Goal: Task Accomplishment & Management: Manage account settings

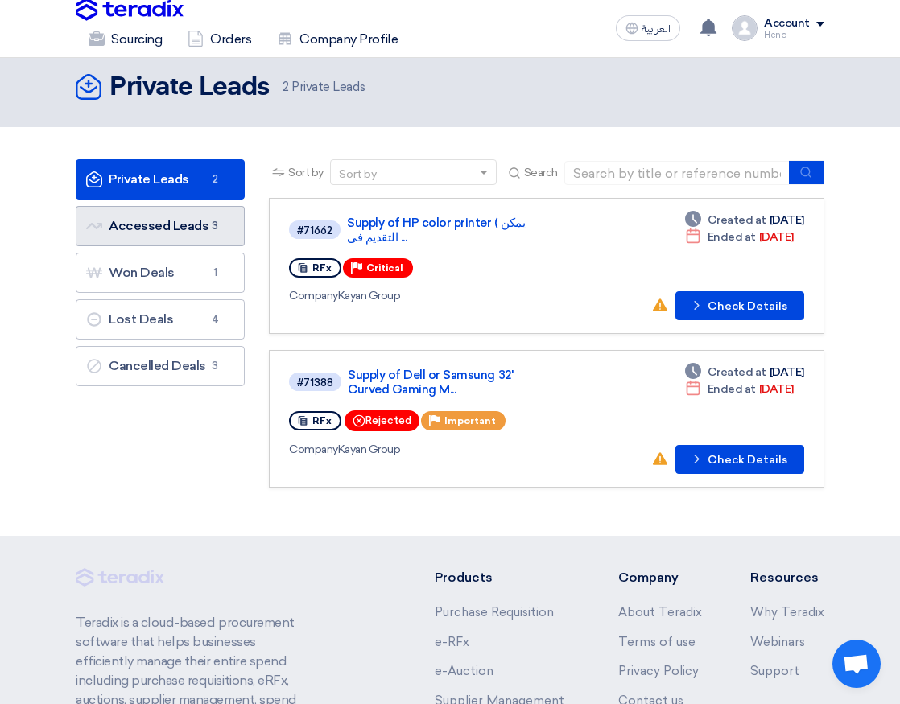
click at [197, 218] on link "Accessed Leads Accessed Leads 3" at bounding box center [160, 226] width 169 height 40
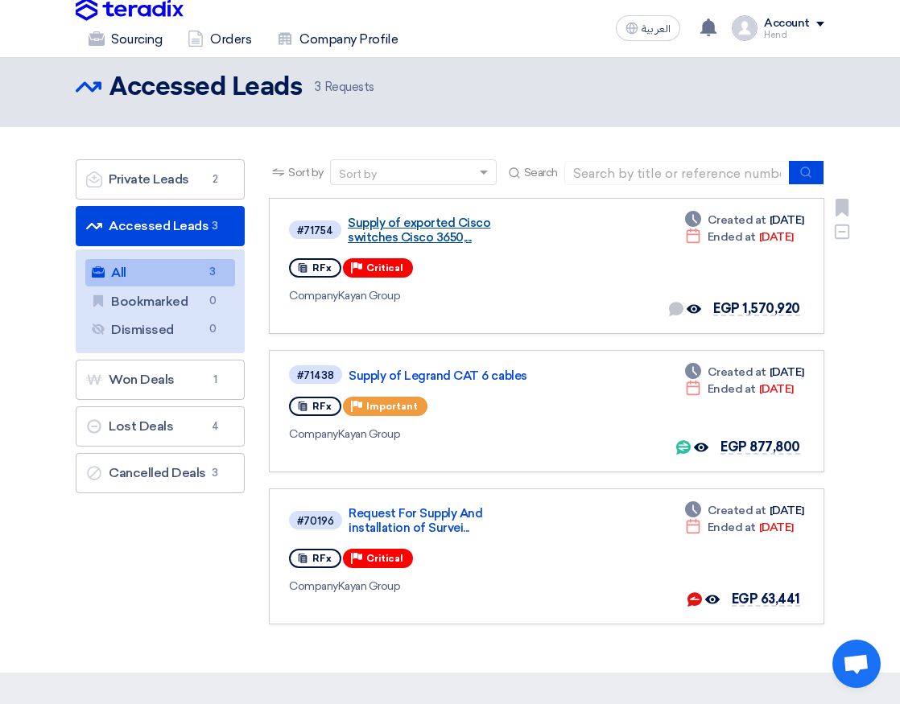
click at [437, 237] on link "Supply of exported Cisco switches Cisco 3650,..." at bounding box center [444, 230] width 193 height 29
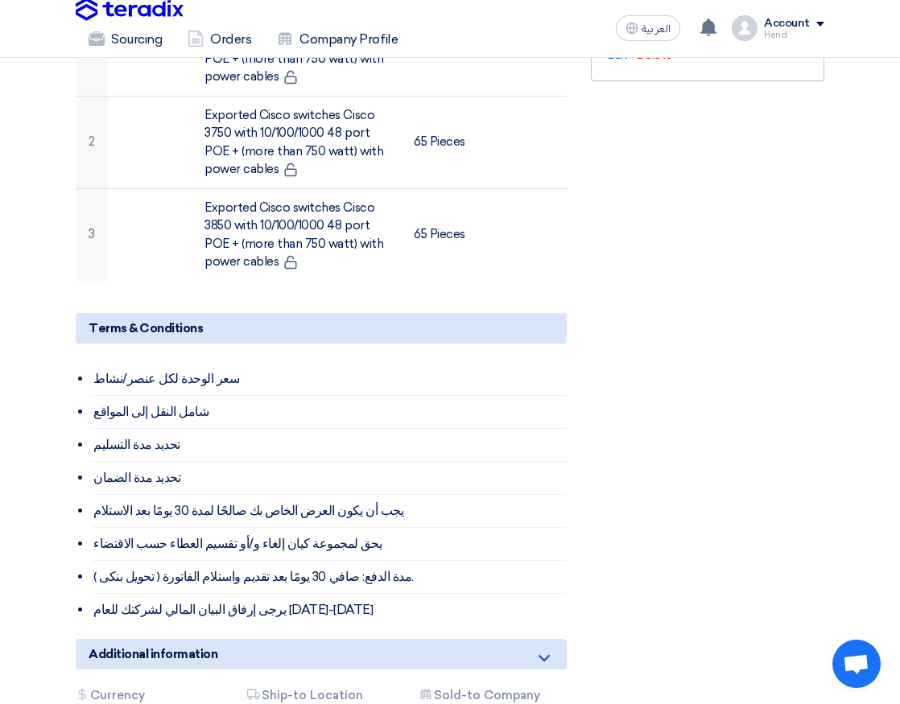
scroll to position [322, 0]
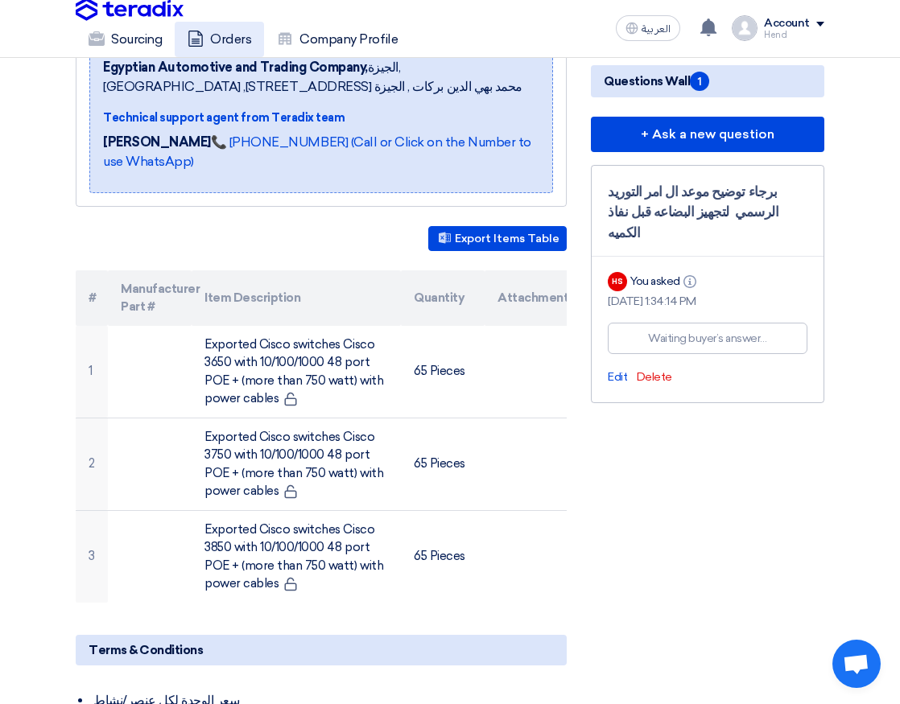
click at [218, 38] on link "Orders" at bounding box center [219, 39] width 89 height 35
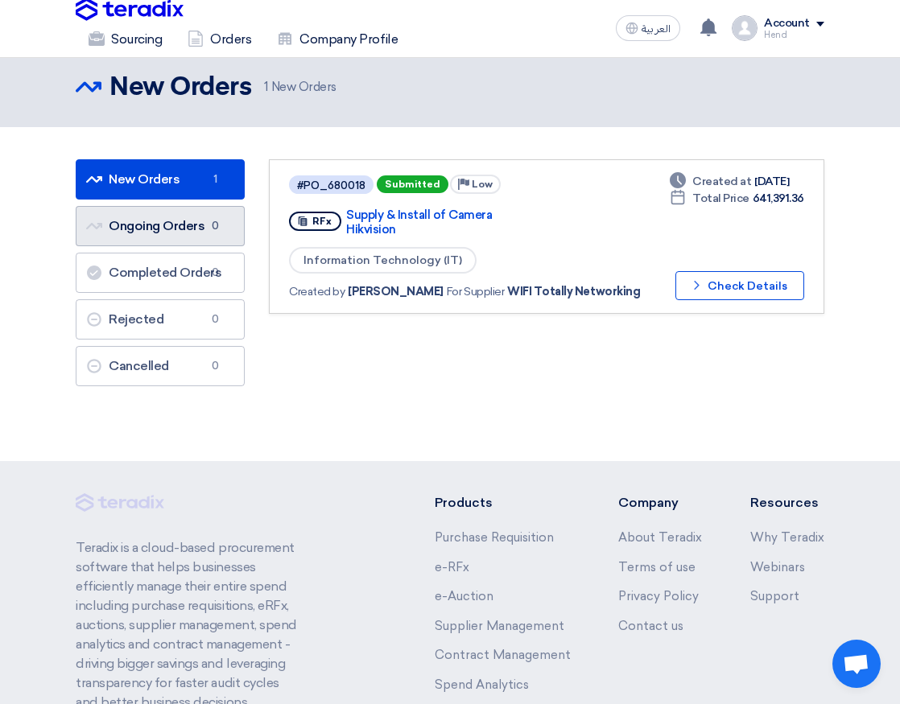
click at [197, 226] on link "Ongoing Orders Ongoing Orders 0" at bounding box center [160, 226] width 169 height 40
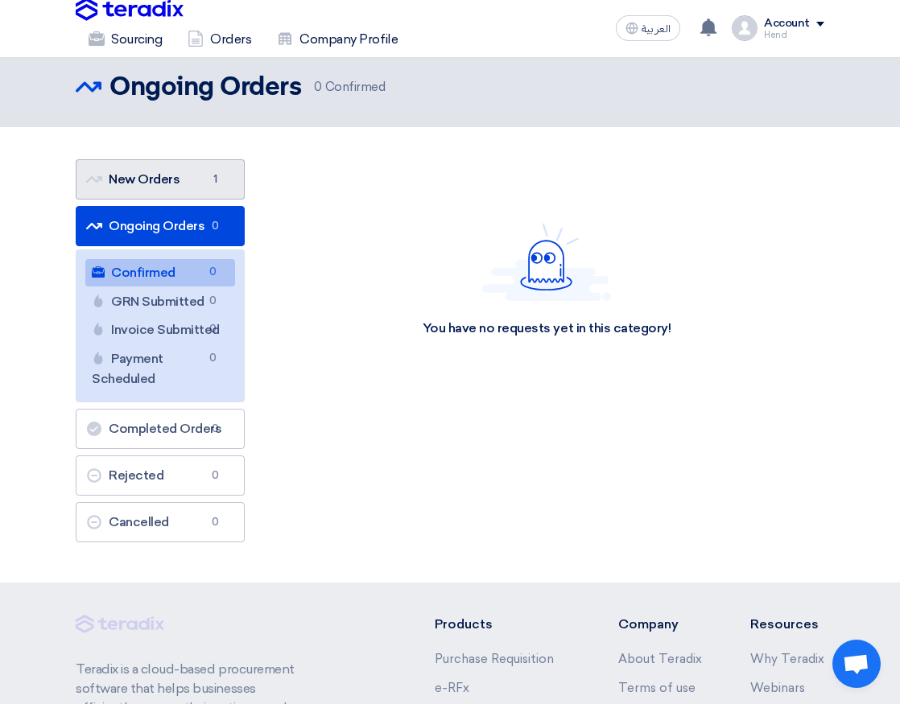
click at [179, 183] on link "New Orders New Orders 1" at bounding box center [160, 179] width 169 height 40
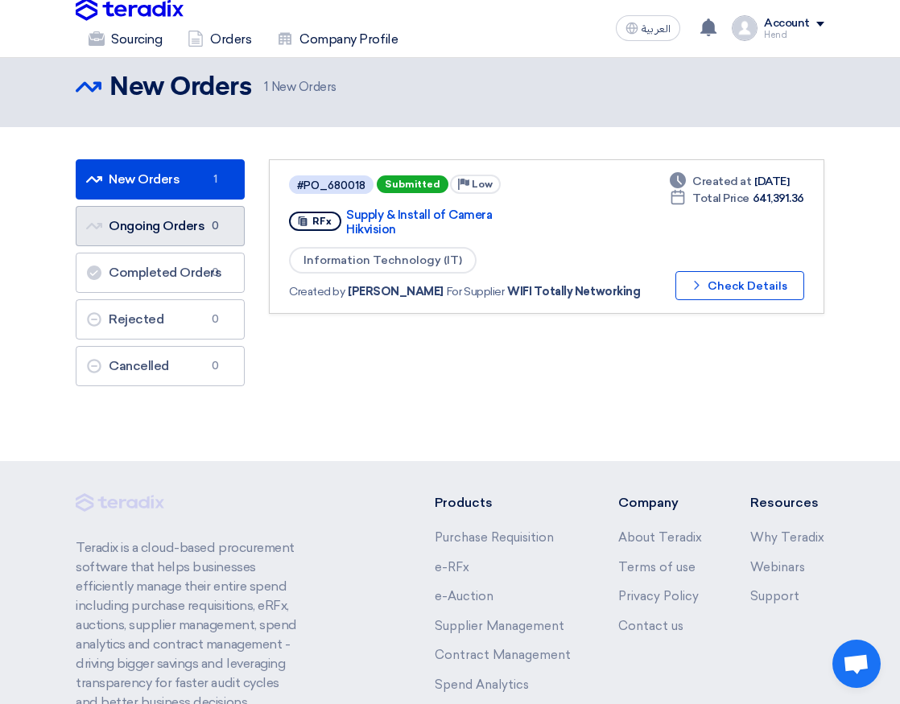
click at [152, 241] on link "Ongoing Orders Ongoing Orders 0" at bounding box center [160, 226] width 169 height 40
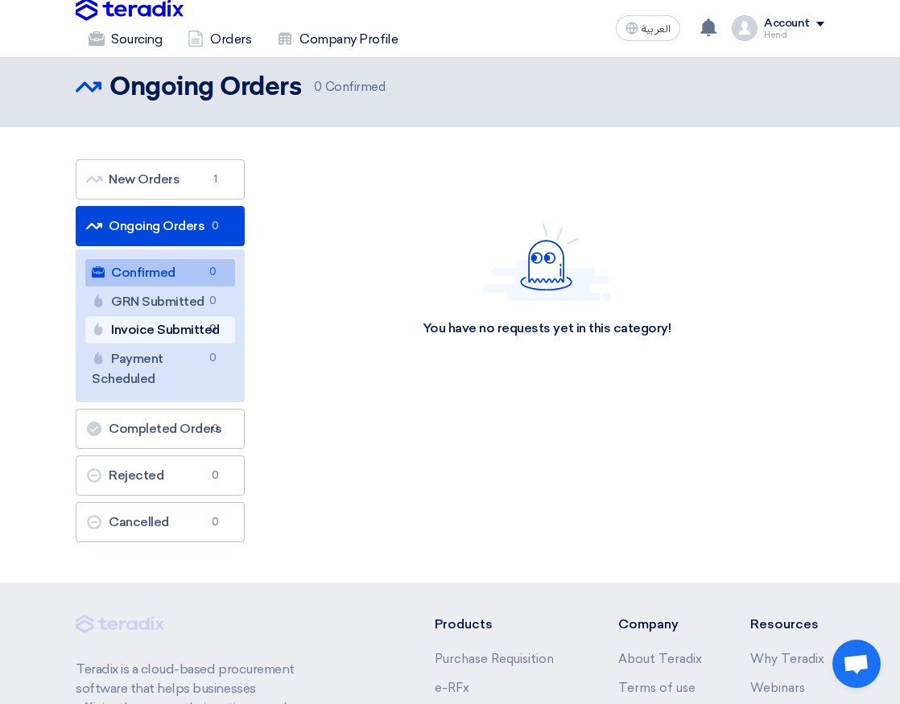
click at [158, 321] on link "Invoice Submitted Invoice Submitted 0" at bounding box center [160, 329] width 150 height 27
click at [164, 8] on img at bounding box center [130, 10] width 108 height 24
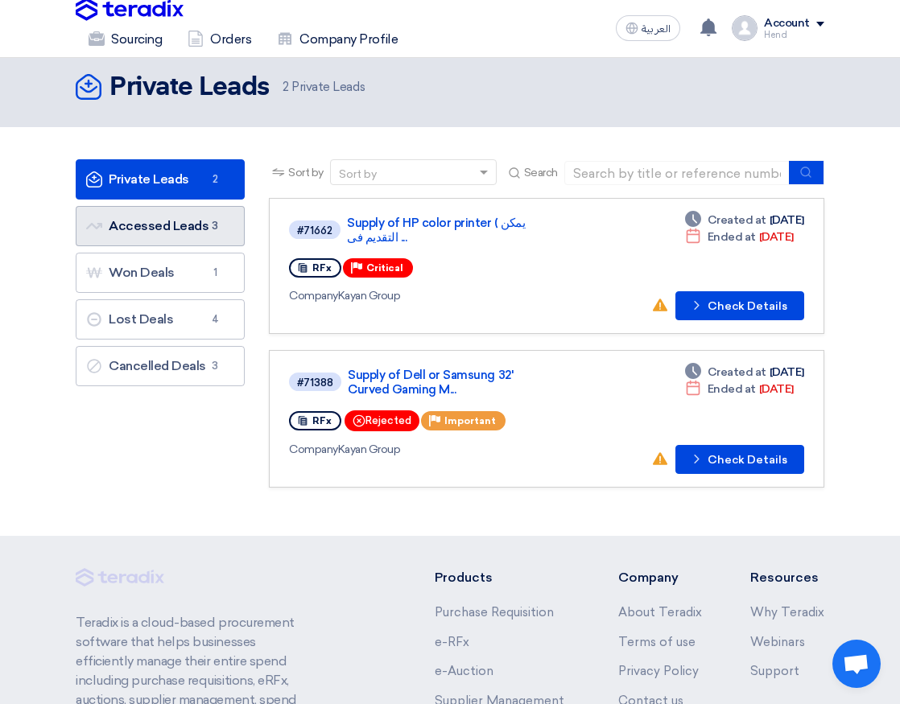
click at [154, 217] on link "Accessed Leads Accessed Leads 3" at bounding box center [160, 226] width 169 height 40
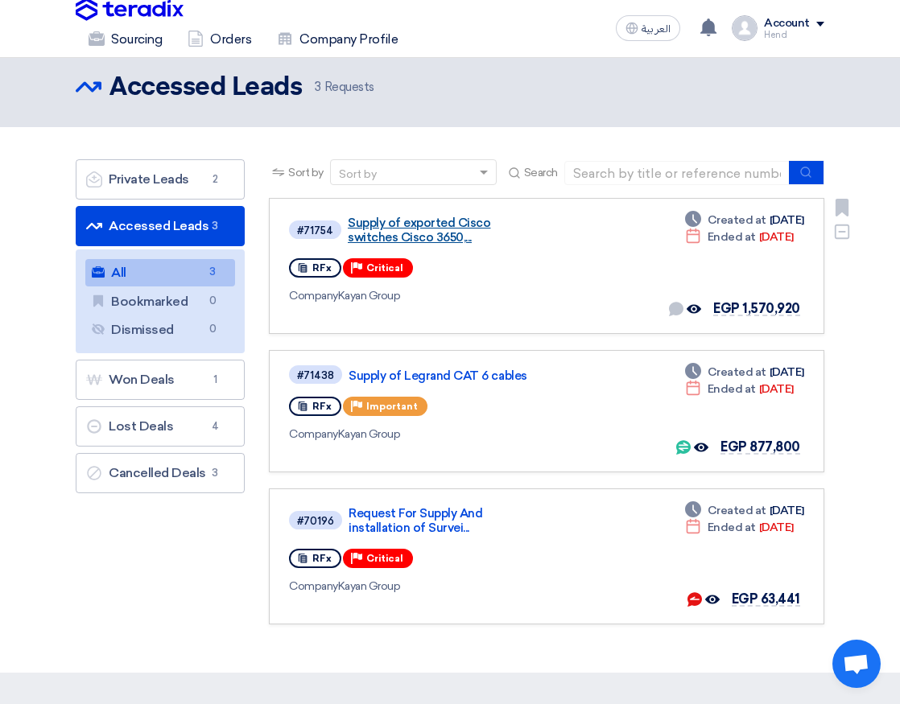
click at [419, 231] on link "Supply of exported Cisco switches Cisco 3650,..." at bounding box center [444, 230] width 193 height 29
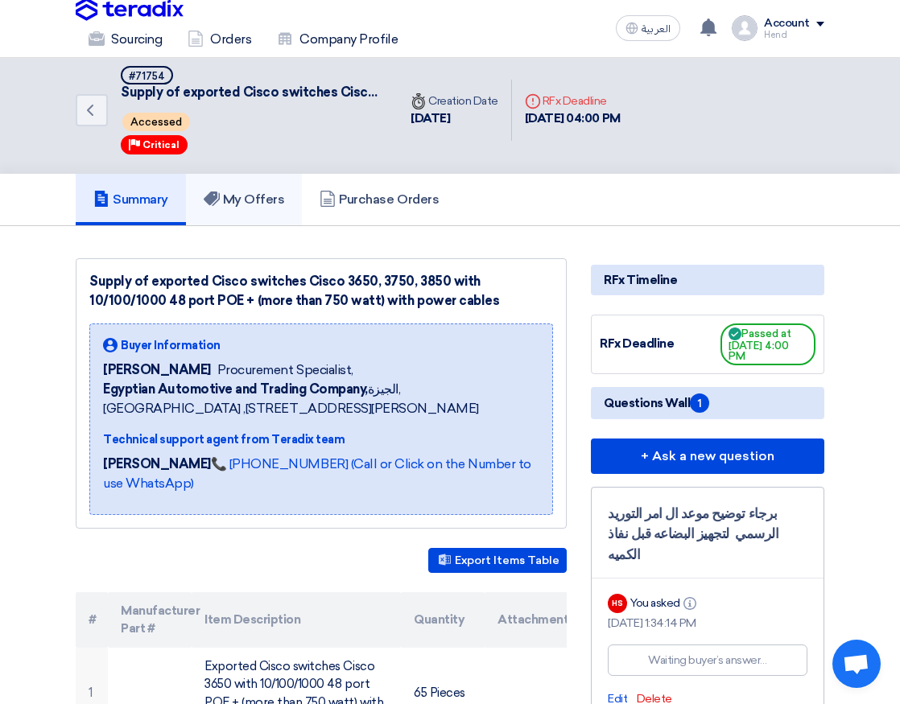
click at [277, 207] on h5 "My Offers" at bounding box center [244, 200] width 81 height 16
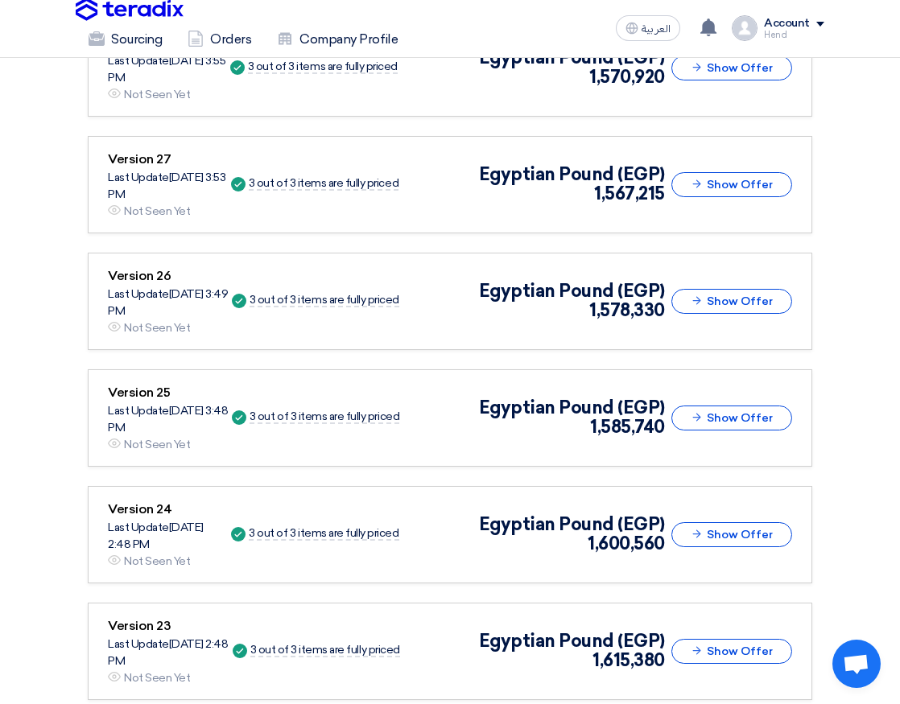
scroll to position [1609, 0]
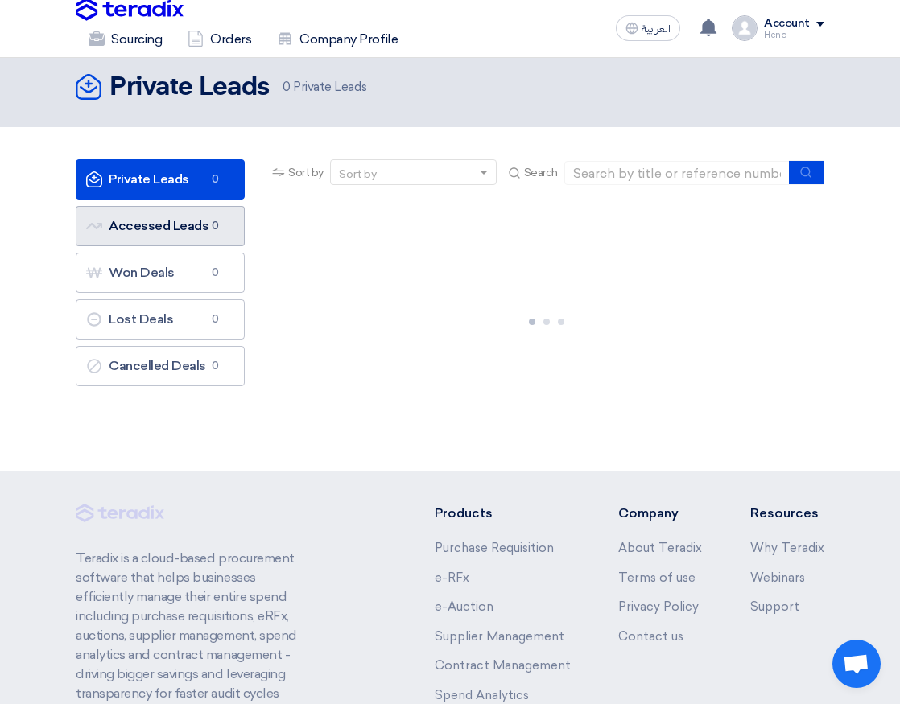
click at [201, 218] on link "Accessed Leads Accessed Leads 0" at bounding box center [160, 226] width 169 height 40
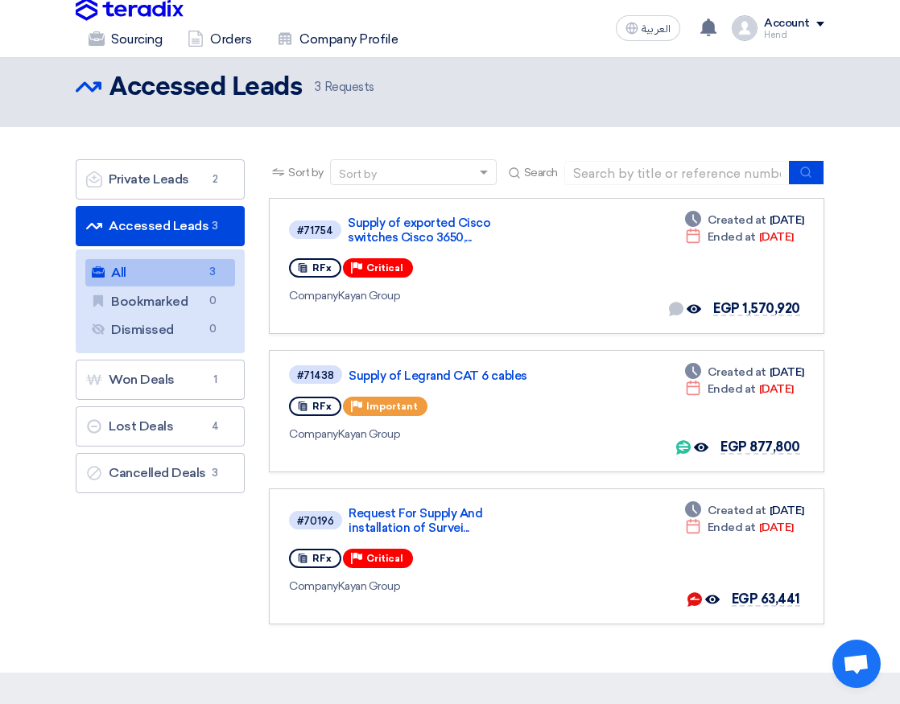
click at [182, 257] on ul "All All 3 Bookmarked Bookmarked 0 Dismissed Dismissed 0" at bounding box center [160, 301] width 169 height 104
click at [410, 235] on link "Supply of exported Cisco switches Cisco 3650,..." at bounding box center [444, 230] width 193 height 29
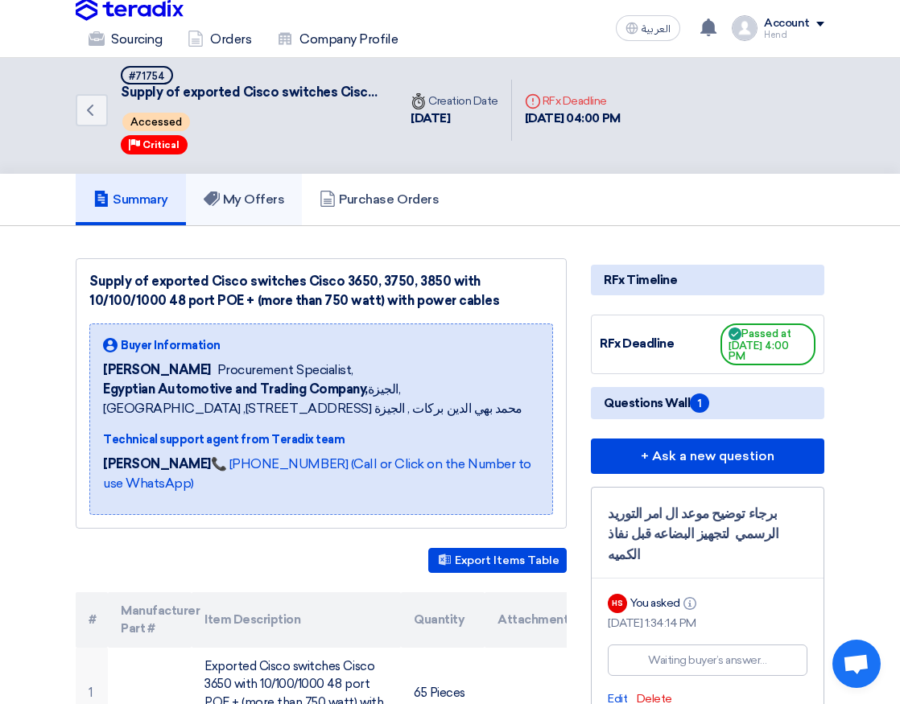
click at [281, 198] on h5 "My Offers" at bounding box center [244, 200] width 81 height 16
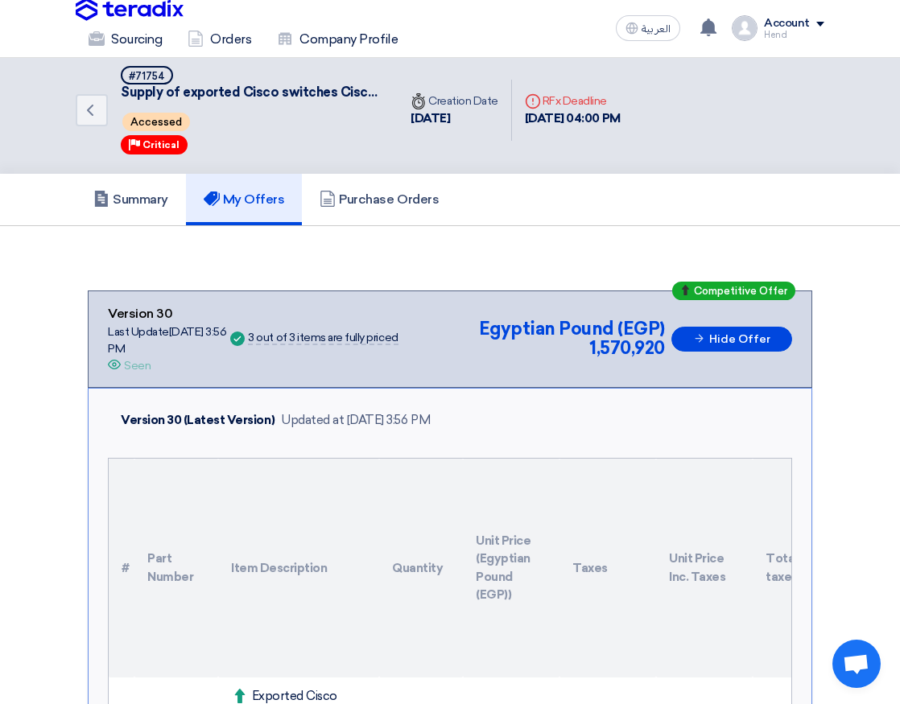
click at [125, 363] on div "Seen" at bounding box center [137, 365] width 27 height 17
drag, startPoint x: 106, startPoint y: 364, endPoint x: 134, endPoint y: 369, distance: 28.6
click at [128, 367] on div "Competitive Offer Version 30 Last Update 13 Oct 2025, 3:56 PM Offer is Seen See…" at bounding box center [450, 339] width 724 height 97
click at [146, 208] on link "Summary" at bounding box center [131, 200] width 110 height 52
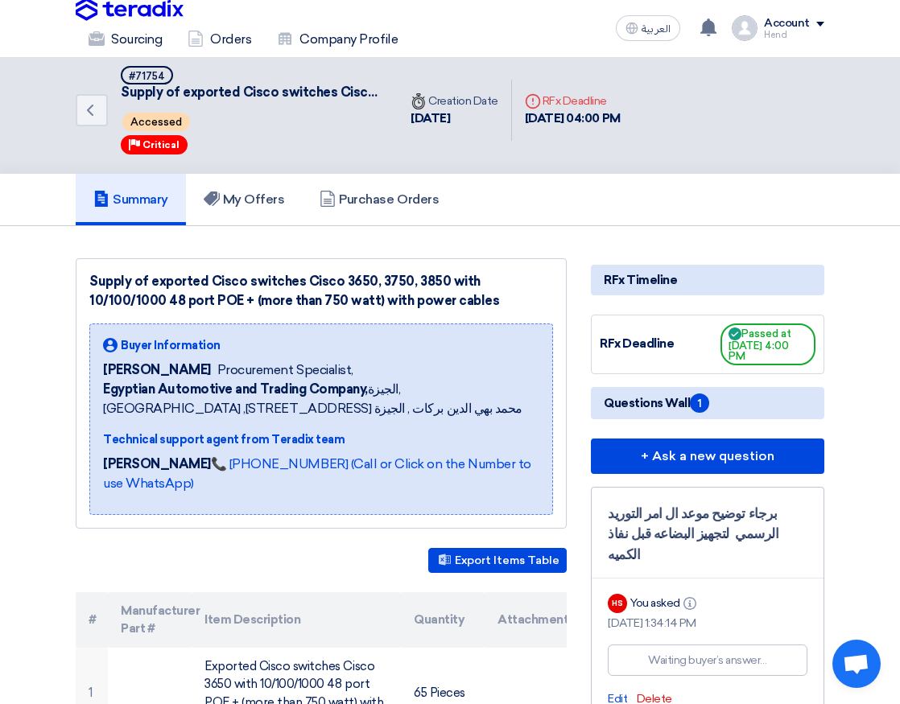
click at [126, 19] on img at bounding box center [130, 10] width 108 height 24
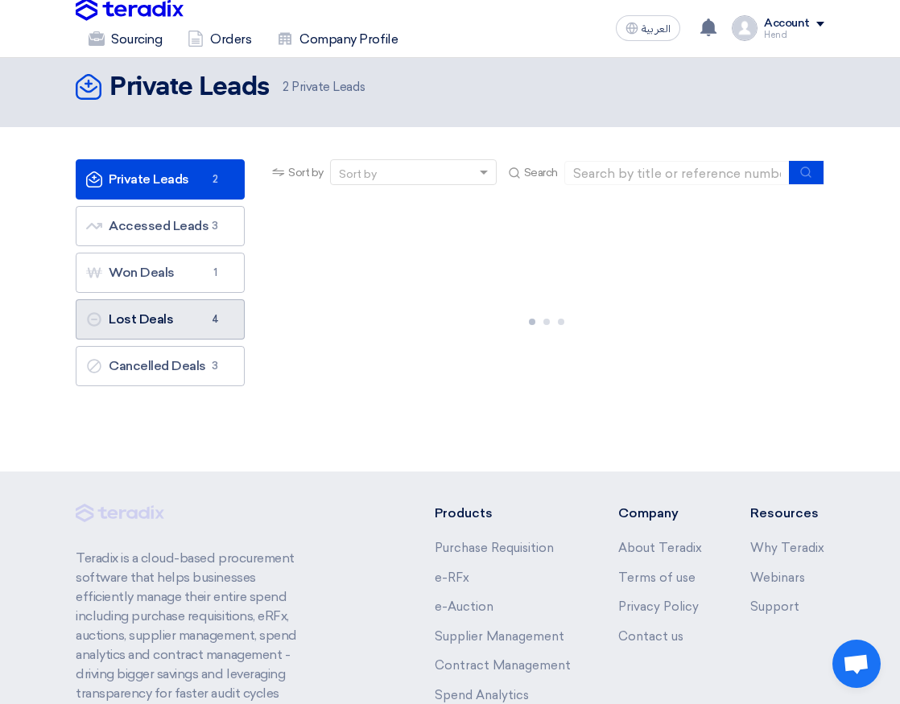
click at [198, 315] on link "Lost Deals Lost Deals 4" at bounding box center [160, 319] width 169 height 40
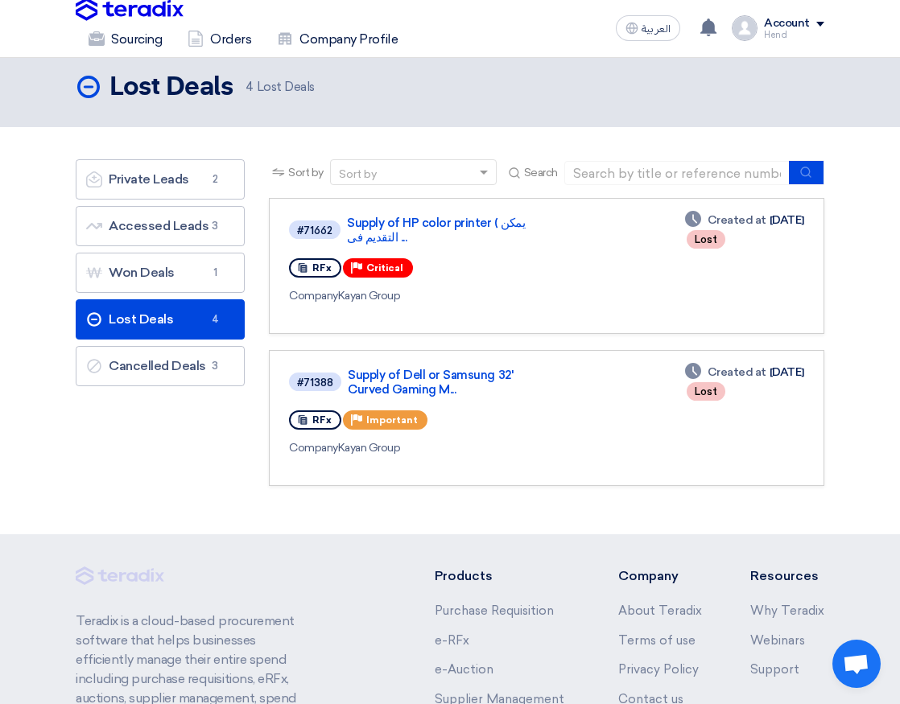
click at [199, 320] on link "Lost Deals Lost Deals 4" at bounding box center [160, 319] width 169 height 40
click at [197, 357] on link "Cancelled Deals Cancelled Deals 3" at bounding box center [160, 366] width 169 height 40
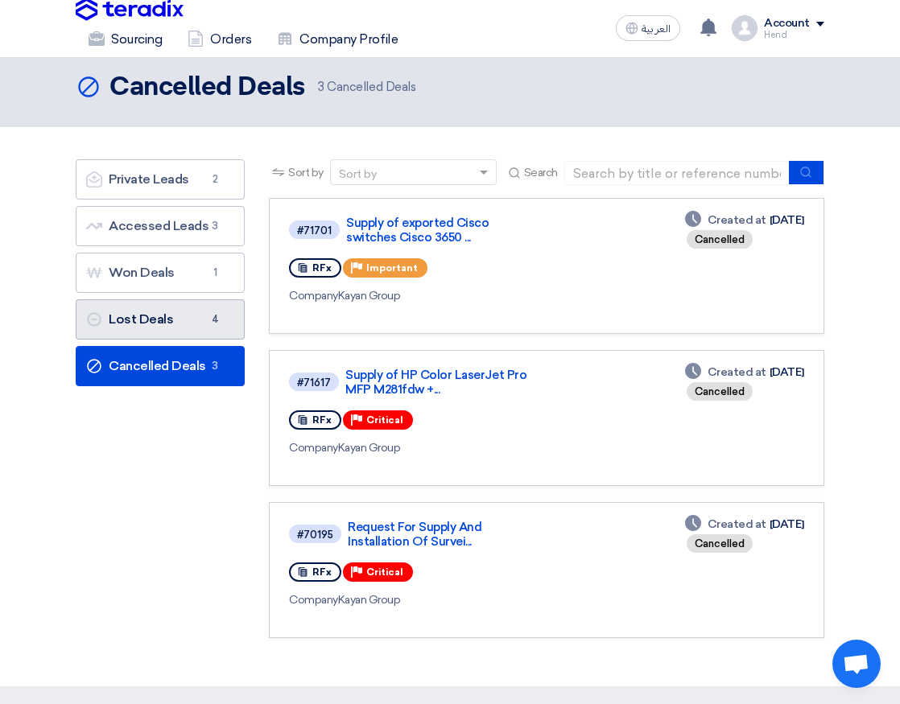
click at [186, 318] on link "Lost Deals Lost Deals 4" at bounding box center [160, 319] width 169 height 40
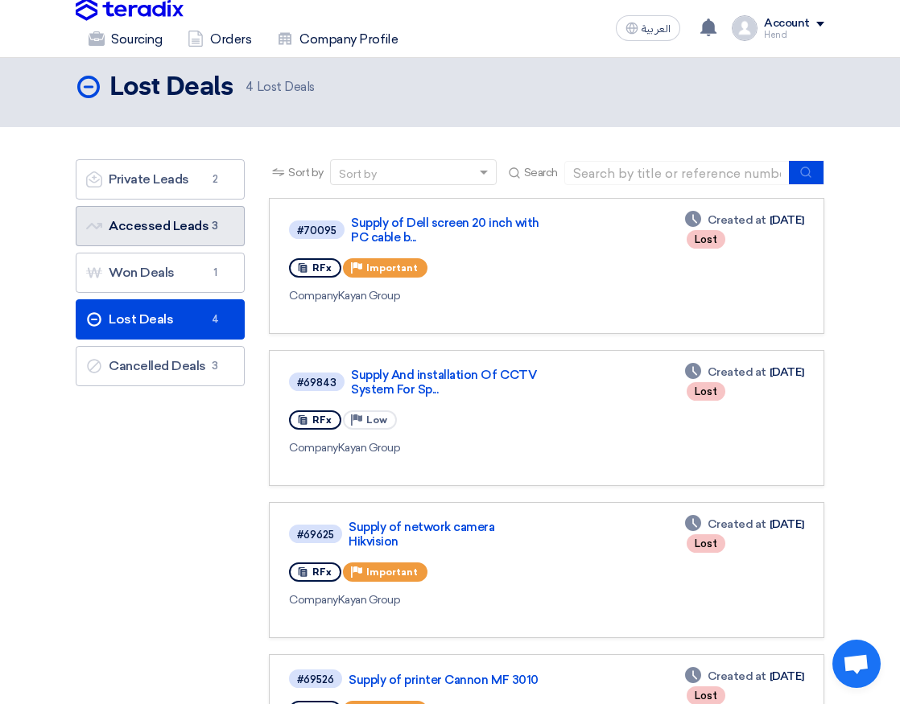
click at [180, 226] on link "Accessed Leads Accessed Leads 3" at bounding box center [160, 226] width 169 height 40
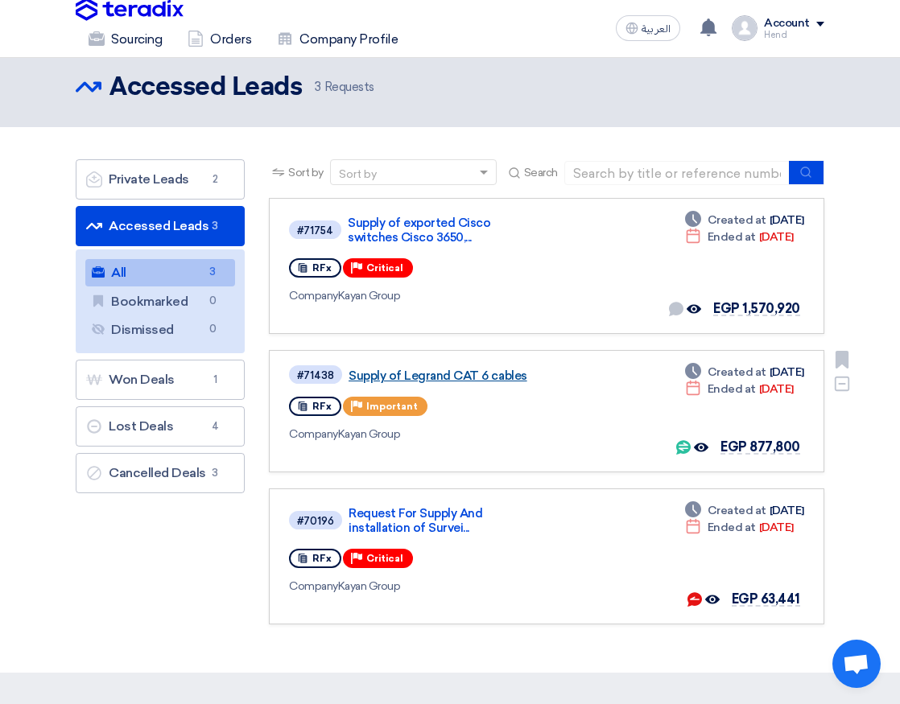
click at [461, 382] on link "Supply of Legrand CAT 6 cables" at bounding box center [444, 376] width 193 height 14
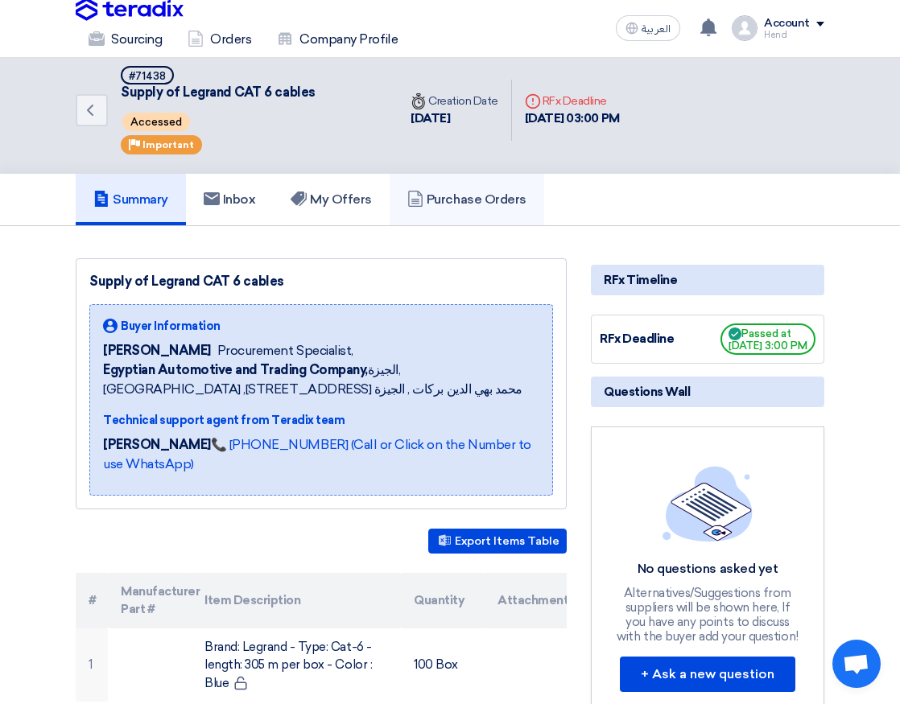
click at [446, 195] on h5 "Purchase Orders" at bounding box center [466, 200] width 119 height 16
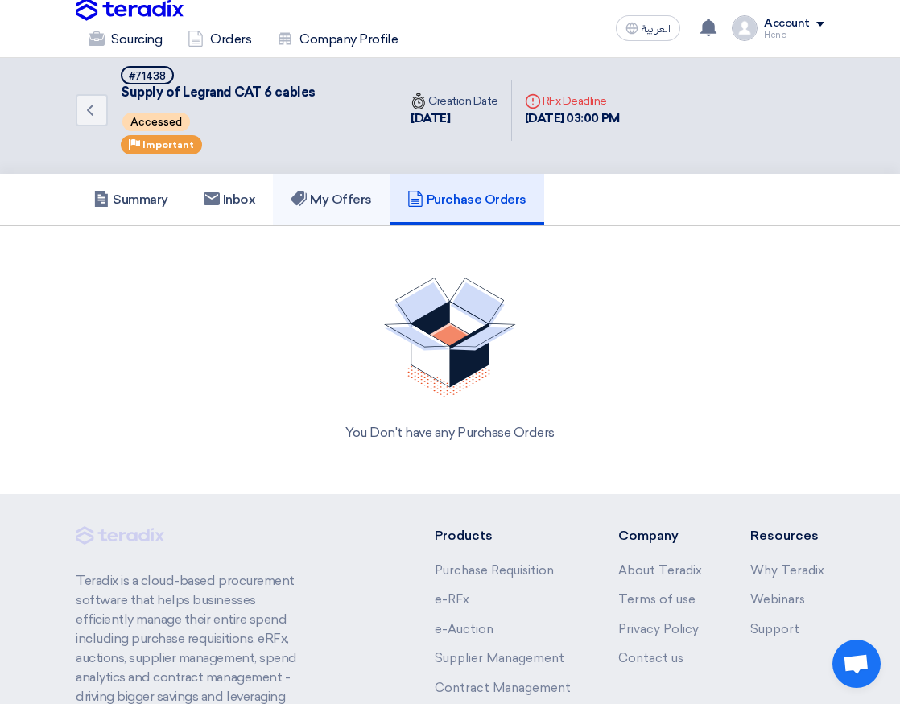
click at [297, 196] on icon at bounding box center [299, 199] width 16 height 16
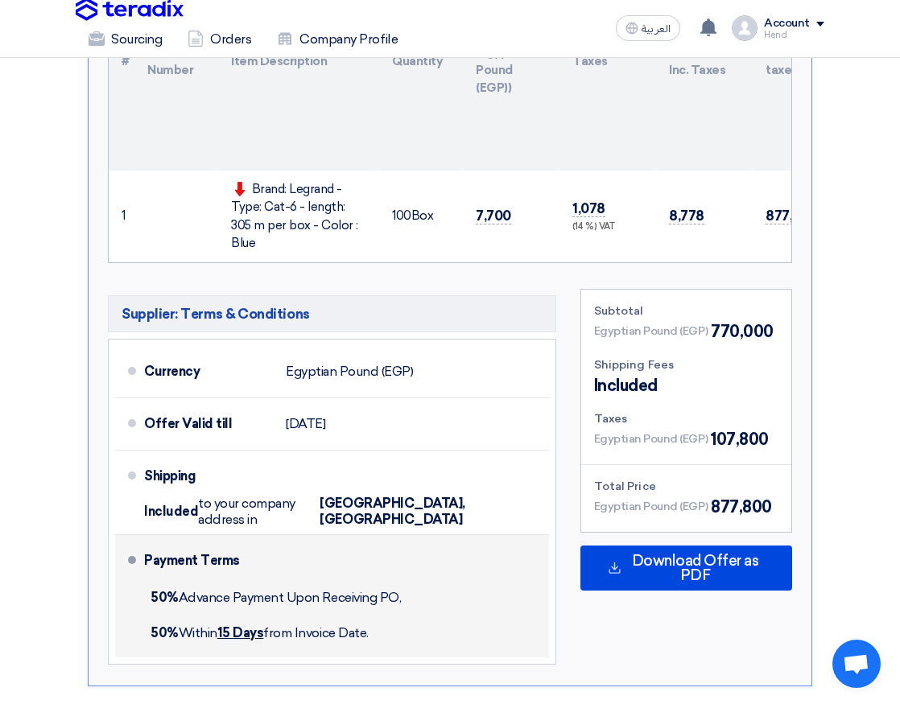
scroll to position [402, 0]
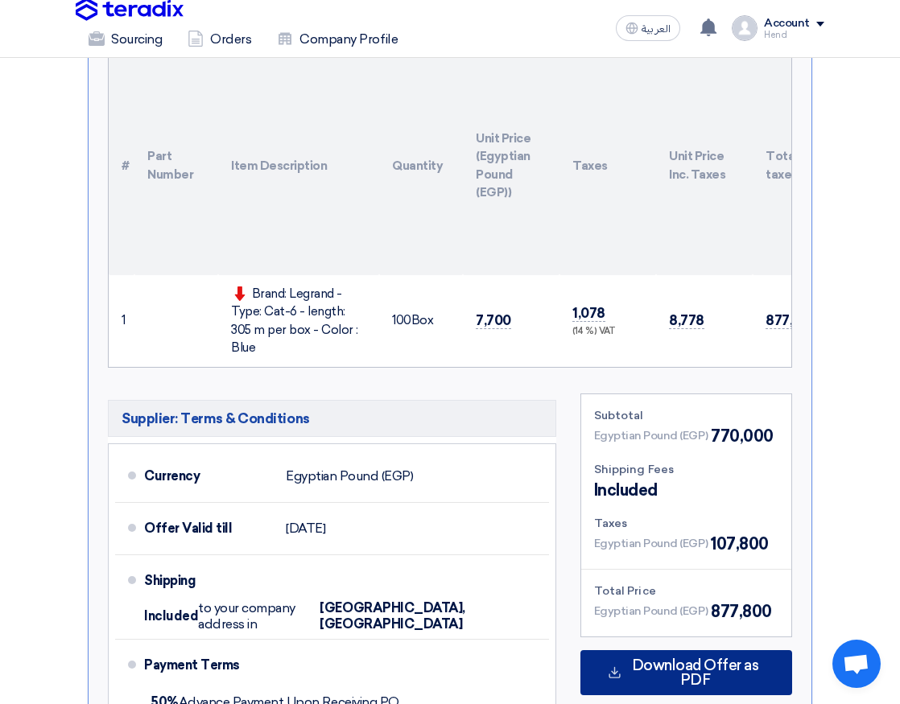
click at [682, 661] on span "Download Offer as PDF" at bounding box center [694, 672] width 139 height 29
click at [738, 665] on span "Download Offer as PDF" at bounding box center [694, 672] width 139 height 29
click at [699, 669] on span "Download Offer as PDF" at bounding box center [694, 672] width 139 height 29
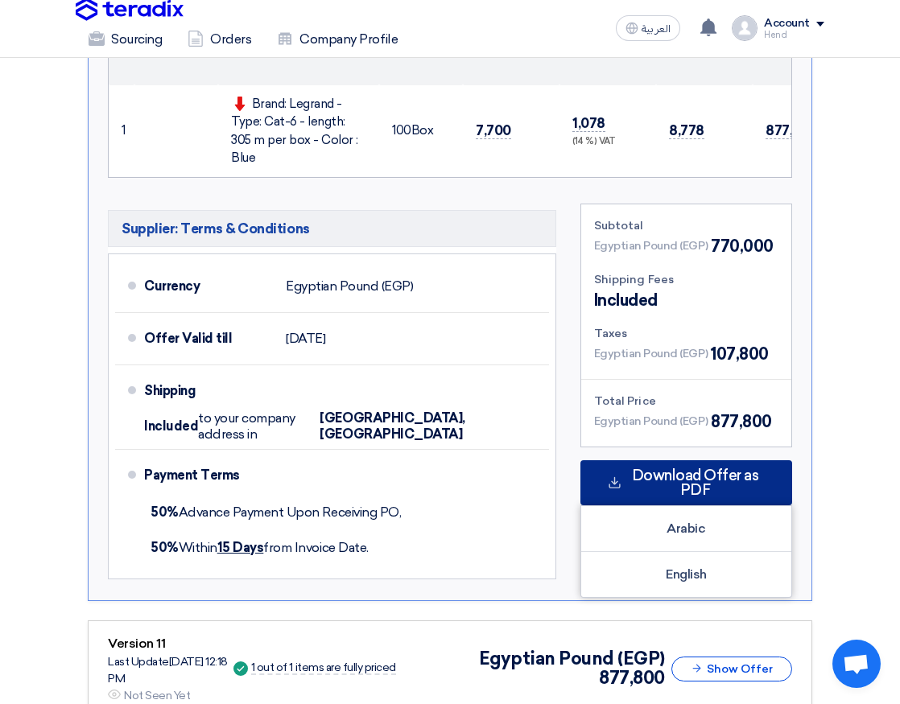
scroll to position [563, 0]
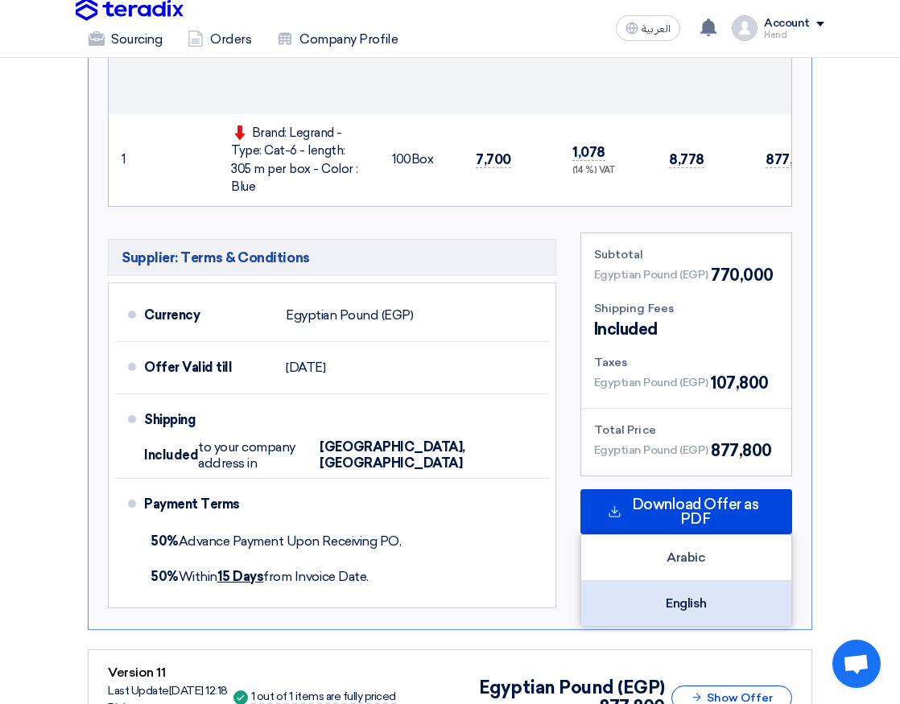
click at [664, 596] on div "English" at bounding box center [686, 603] width 210 height 45
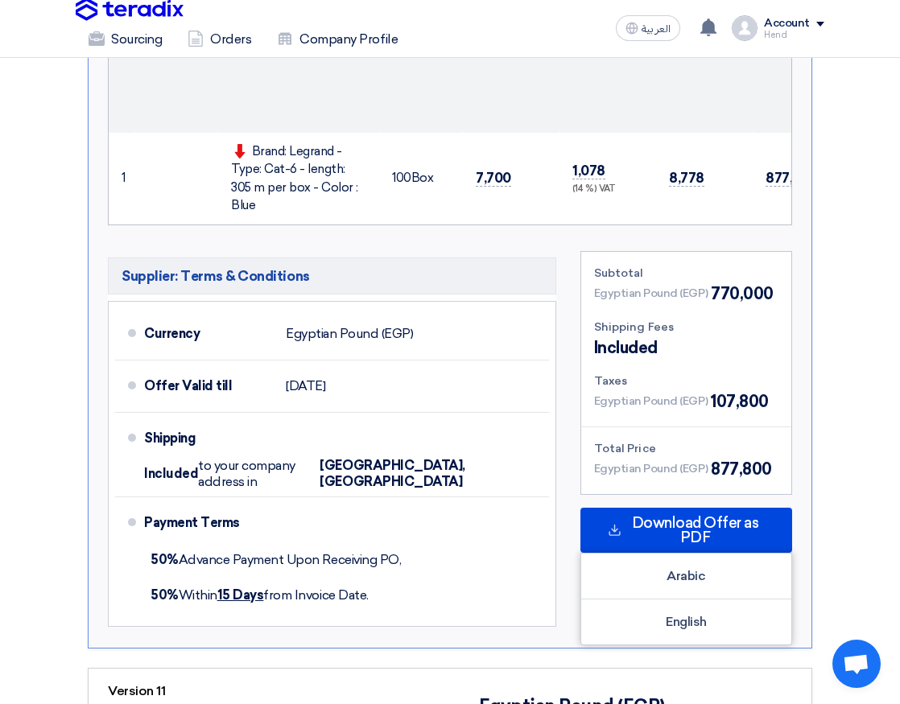
scroll to position [0, 0]
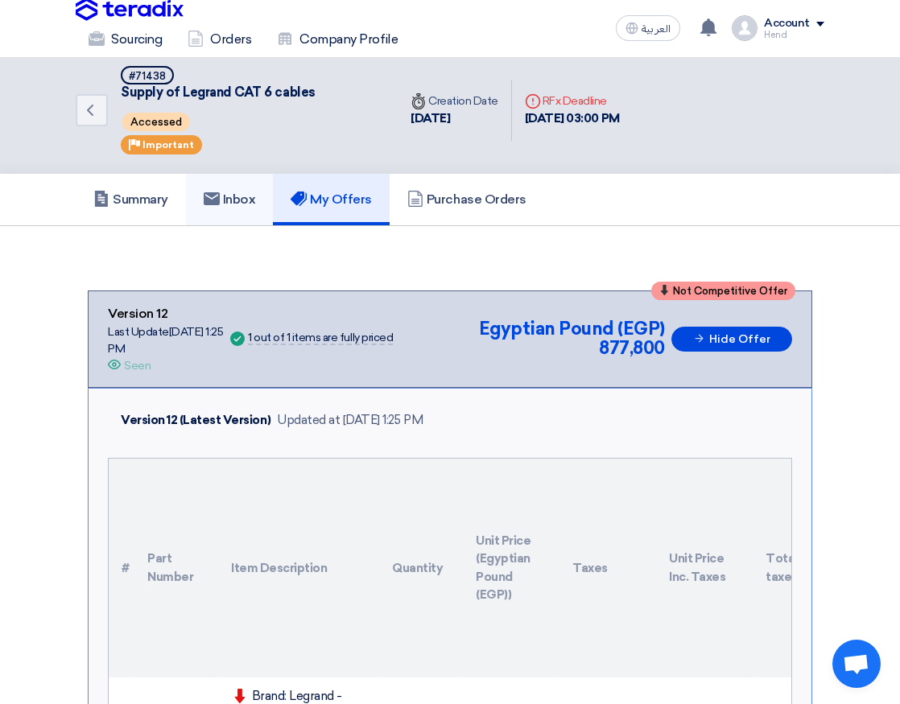
click at [271, 197] on link "Inbox" at bounding box center [230, 200] width 88 height 52
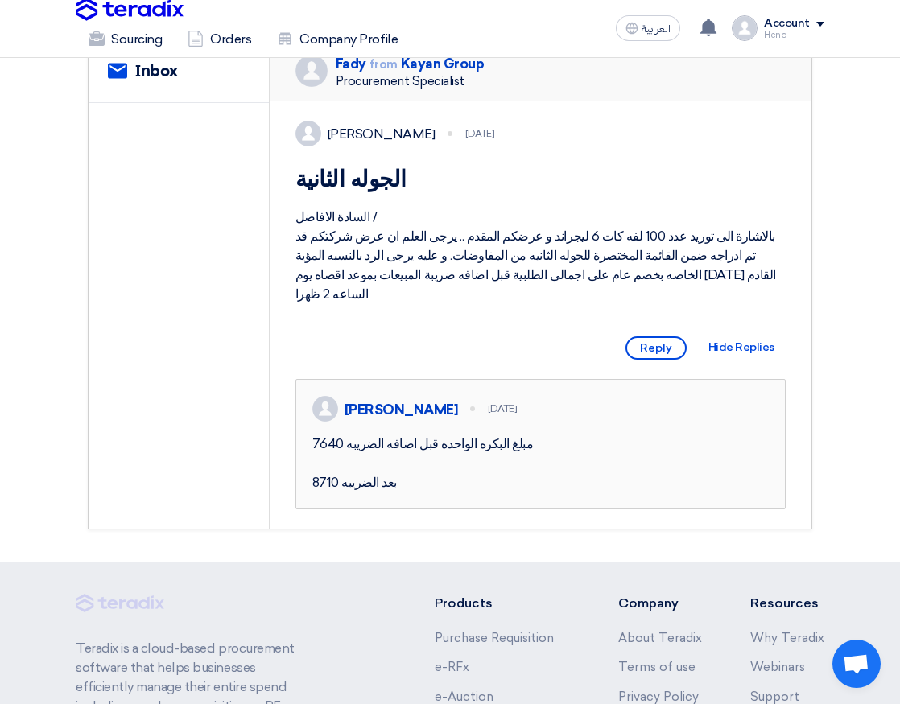
scroll to position [241, 0]
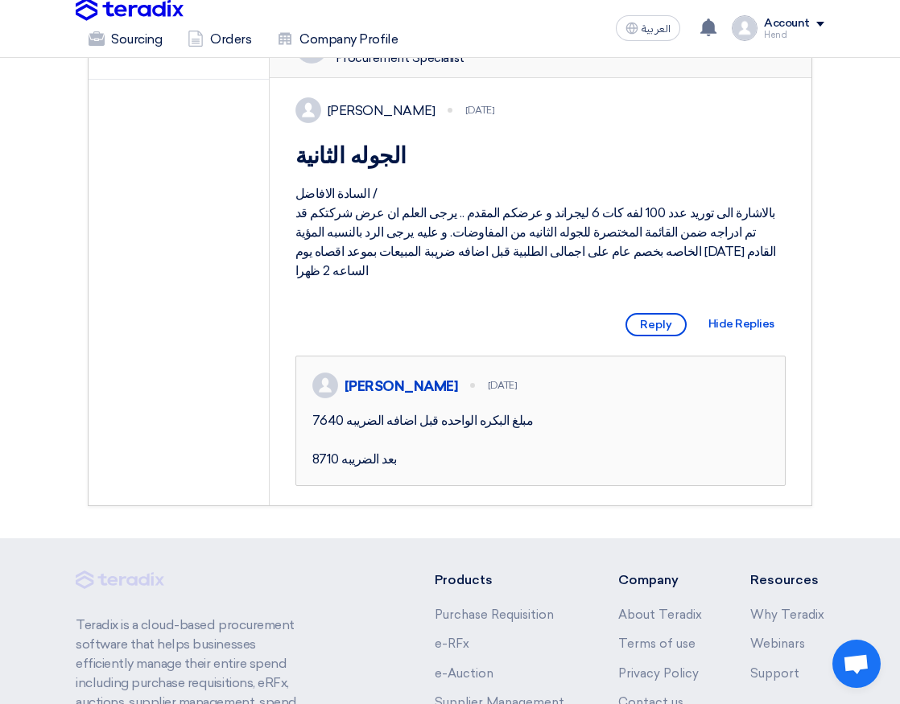
drag, startPoint x: 579, startPoint y: 276, endPoint x: 482, endPoint y: 282, distance: 97.6
click at [482, 281] on div "السادة الافاضل / بالاشارة الى توريد عدد 100 لفه كات 6 ليجراند و عرضكم المقدم ..…" at bounding box center [540, 232] width 491 height 97
click at [470, 303] on div "Fady Mahmoud 26 days ago الجوله الثانية السادة الافاضل / بالاشارة الى توريد عدد…" at bounding box center [541, 291] width 542 height 427
drag, startPoint x: 501, startPoint y: 458, endPoint x: 352, endPoint y: 492, distance: 152.7
click at [316, 469] on div "7640 مبلغ البكره الواحده قبل اضافه الضريبه 8710 بعد الضريبه" at bounding box center [540, 440] width 457 height 58
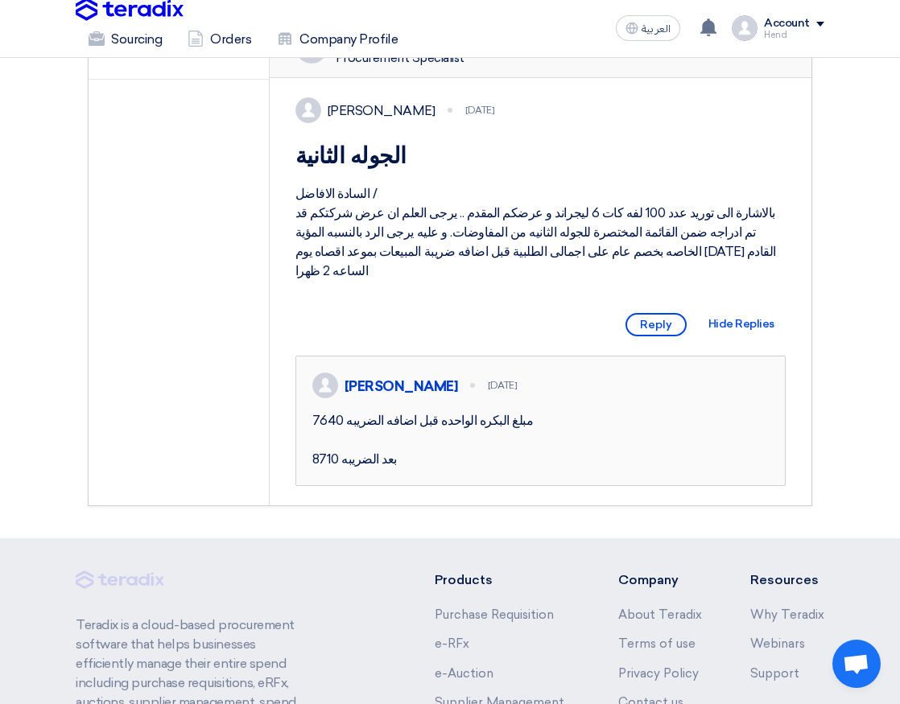
click at [361, 469] on div "7640 مبلغ البكره الواحده قبل اضافه الضريبه 8710 بعد الضريبه" at bounding box center [540, 440] width 457 height 58
drag, startPoint x: 314, startPoint y: 501, endPoint x: 536, endPoint y: 424, distance: 235.2
click at [536, 424] on div "Hend Sabry 23 days ago 7640 مبلغ البكره الواحده قبل اضافه الضريبه 8710 بعد الضر…" at bounding box center [540, 421] width 489 height 129
click at [547, 469] on div "7640 مبلغ البكره الواحده قبل اضافه الضريبه 8710 بعد الضريبه" at bounding box center [540, 440] width 457 height 58
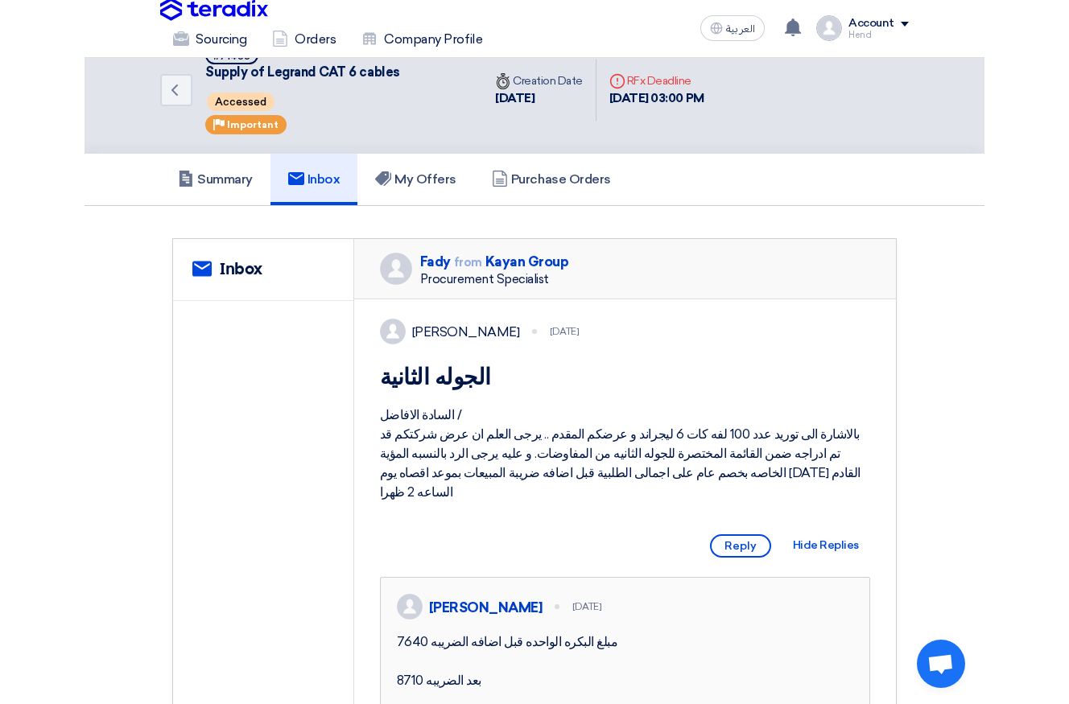
scroll to position [0, 0]
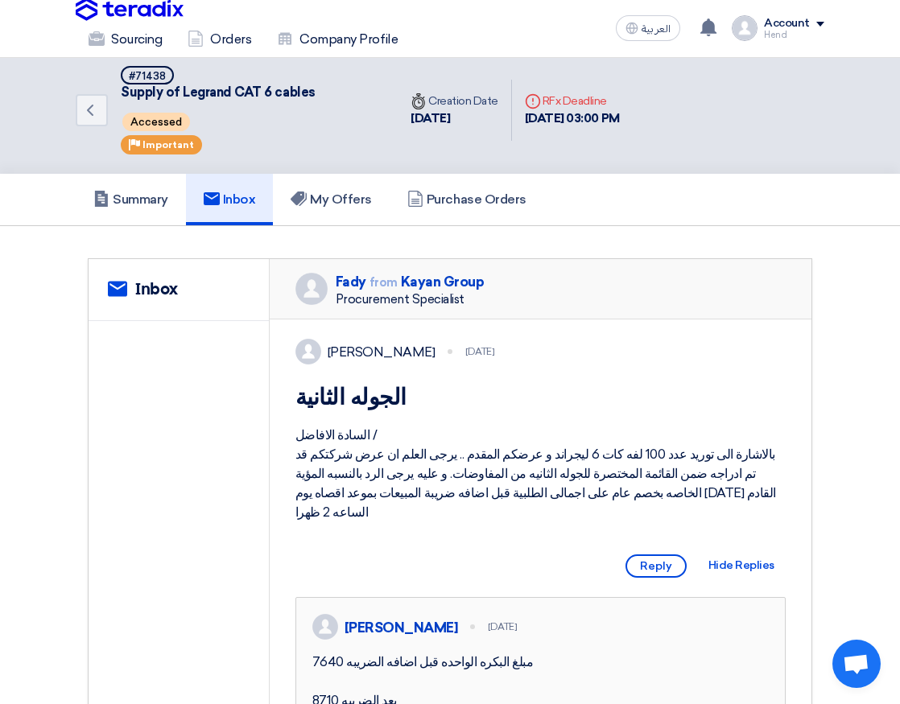
click at [150, 10] on img at bounding box center [130, 10] width 108 height 24
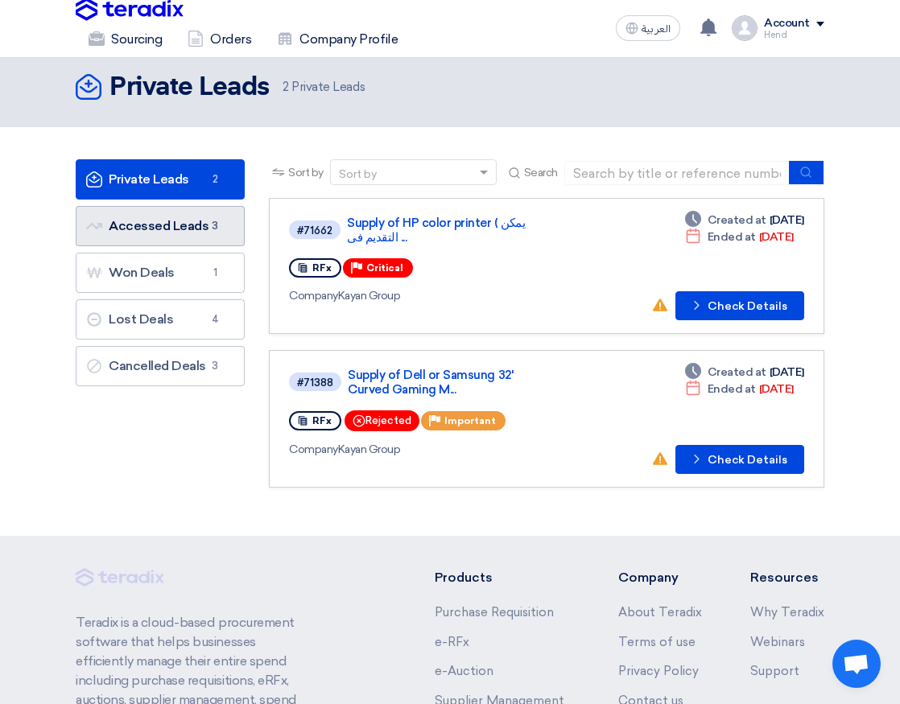
click at [204, 234] on link "Accessed Leads Accessed Leads 3" at bounding box center [160, 226] width 169 height 40
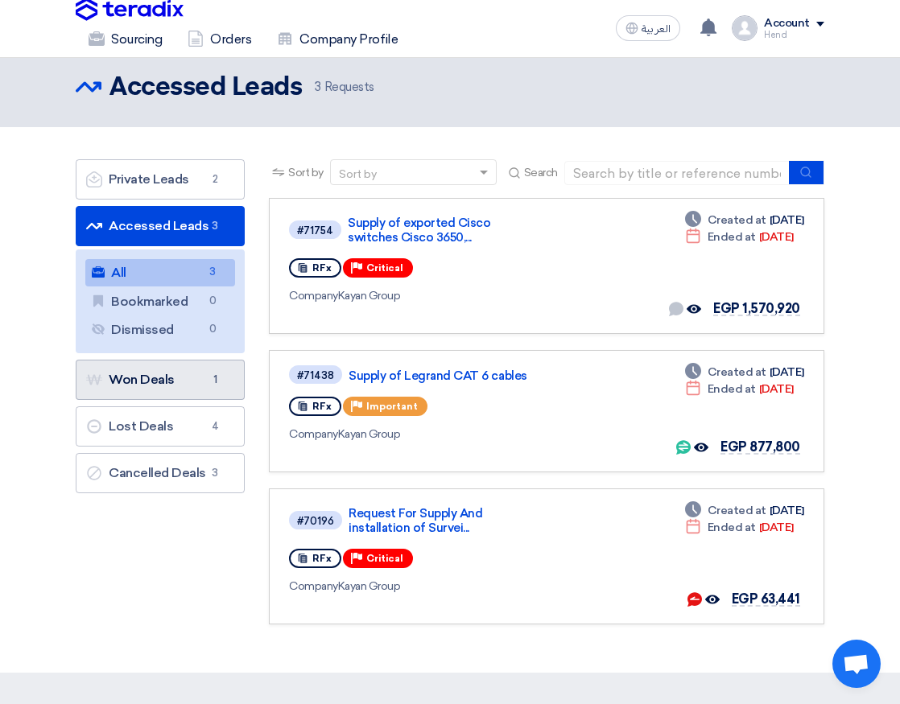
click at [154, 365] on link "Won Deals Won Deals 1" at bounding box center [160, 380] width 169 height 40
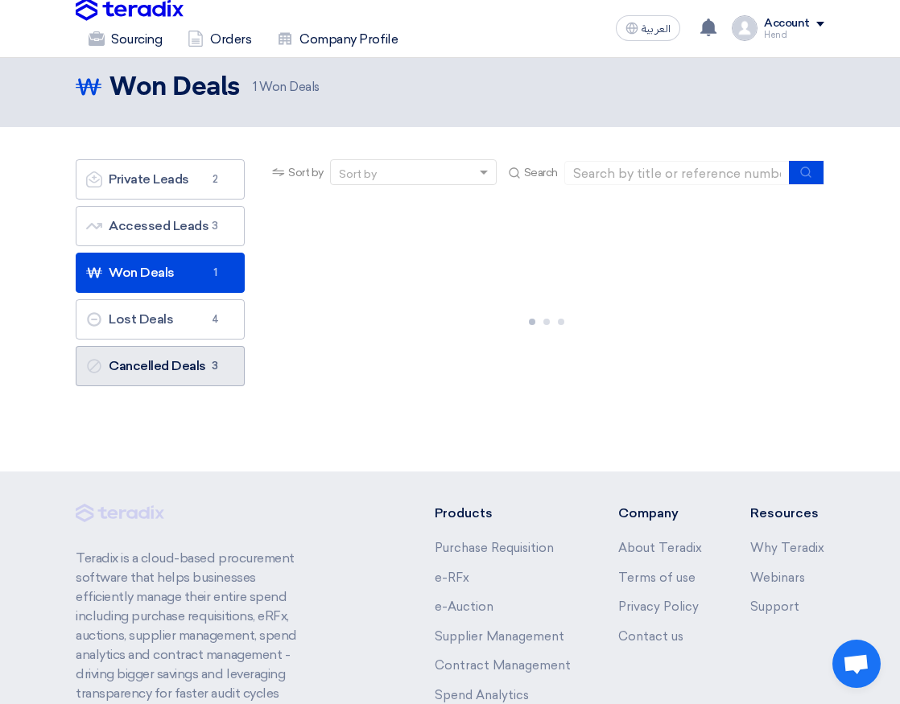
click at [175, 369] on link "Cancelled Deals Cancelled Deals 3" at bounding box center [160, 366] width 169 height 40
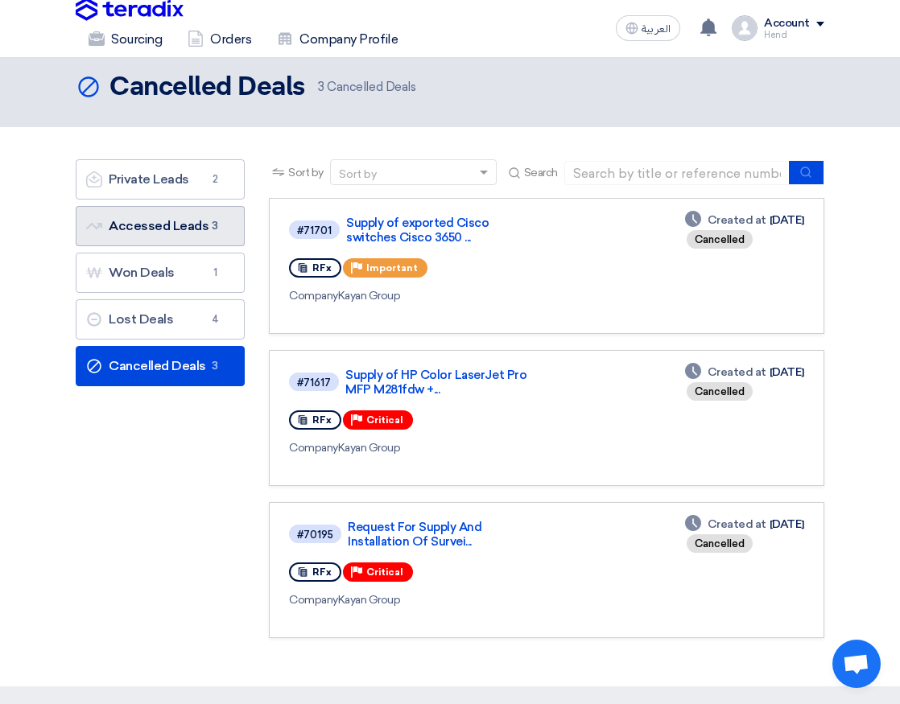
click at [199, 225] on link "Accessed Leads Accessed Leads 3" at bounding box center [160, 226] width 169 height 40
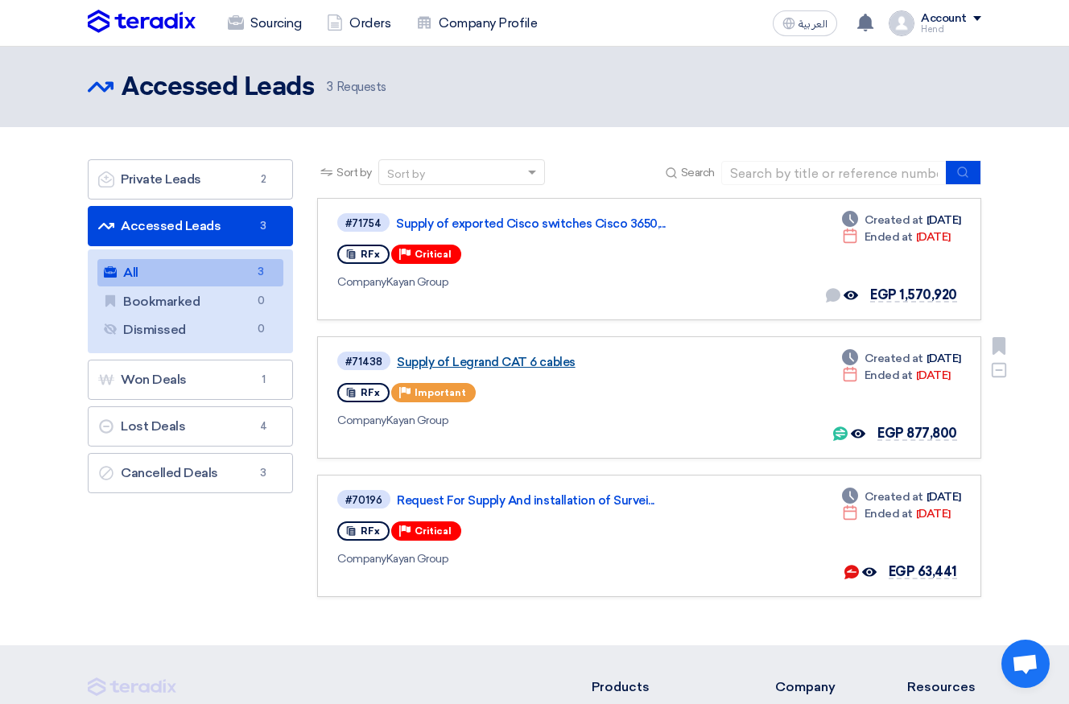
click at [479, 359] on link "Supply of Legrand CAT 6 cables" at bounding box center [598, 362] width 402 height 14
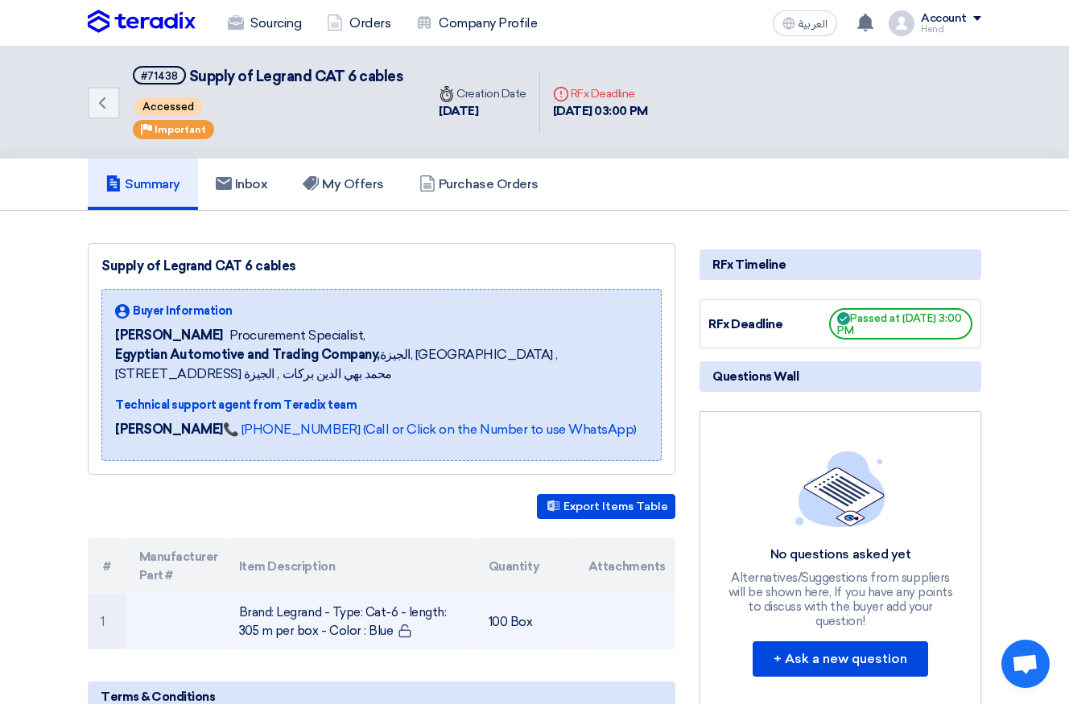
drag, startPoint x: 238, startPoint y: 609, endPoint x: 364, endPoint y: 637, distance: 128.5
click at [364, 637] on td "Brand: Legrand - Type: Cat-6 - length: 305 m per box - Color : Blue" at bounding box center [350, 622] width 249 height 56
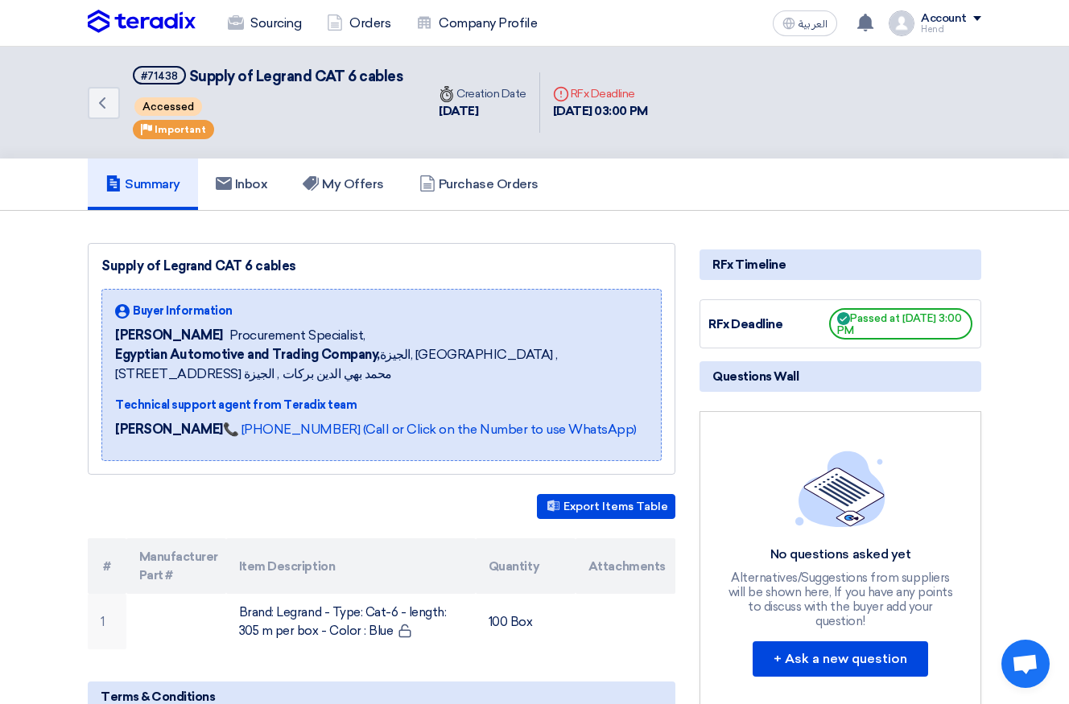
copy td "Brand: Legrand - Type: Cat-6 - length: 305 m per box - Color : Blue"
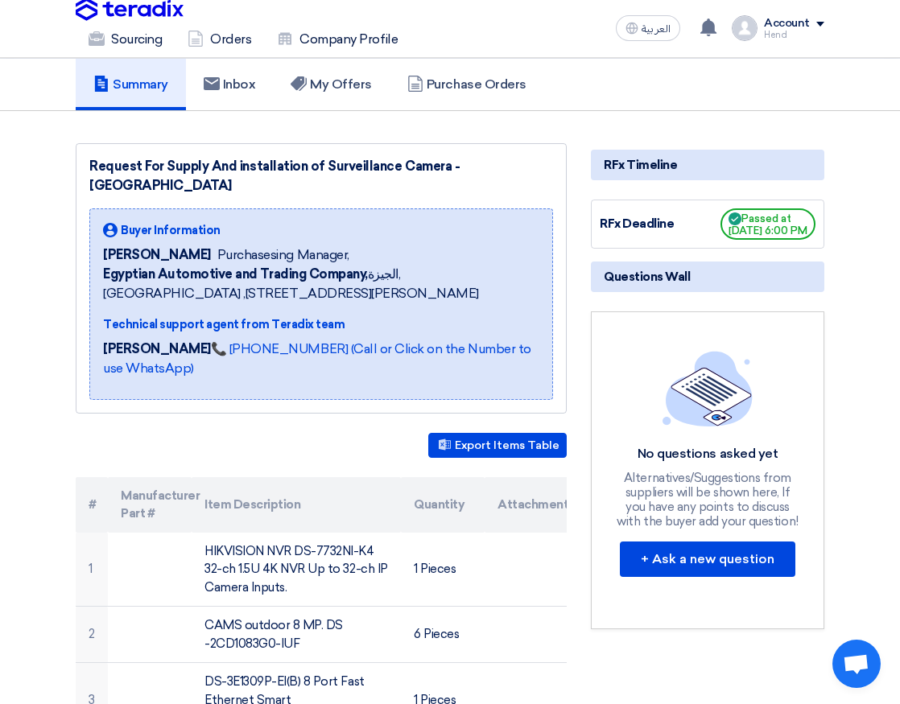
scroll to position [80, 0]
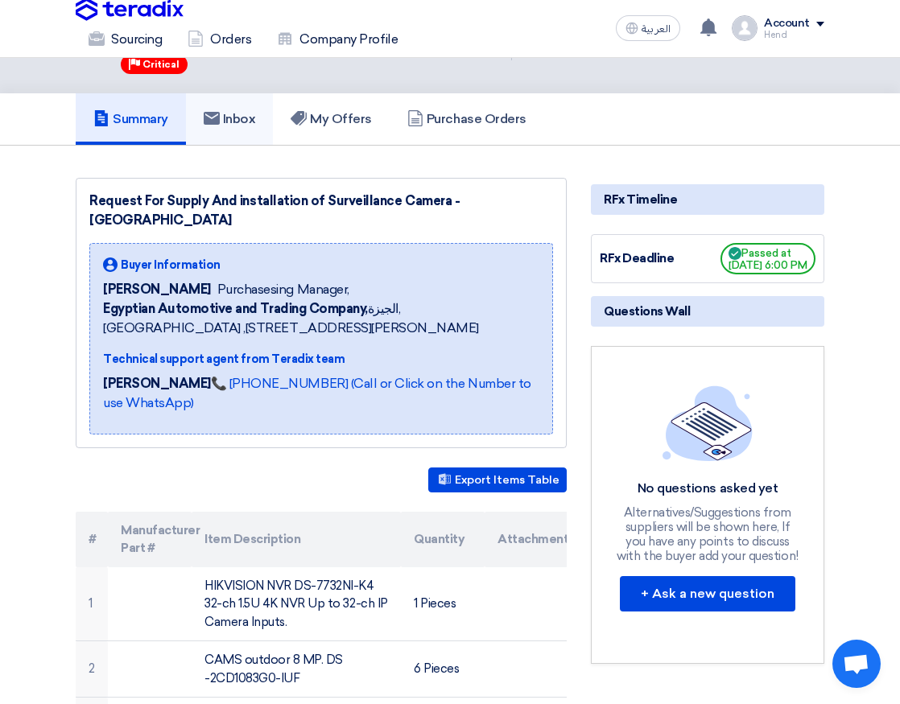
click at [248, 123] on h5 "Inbox" at bounding box center [230, 119] width 52 height 16
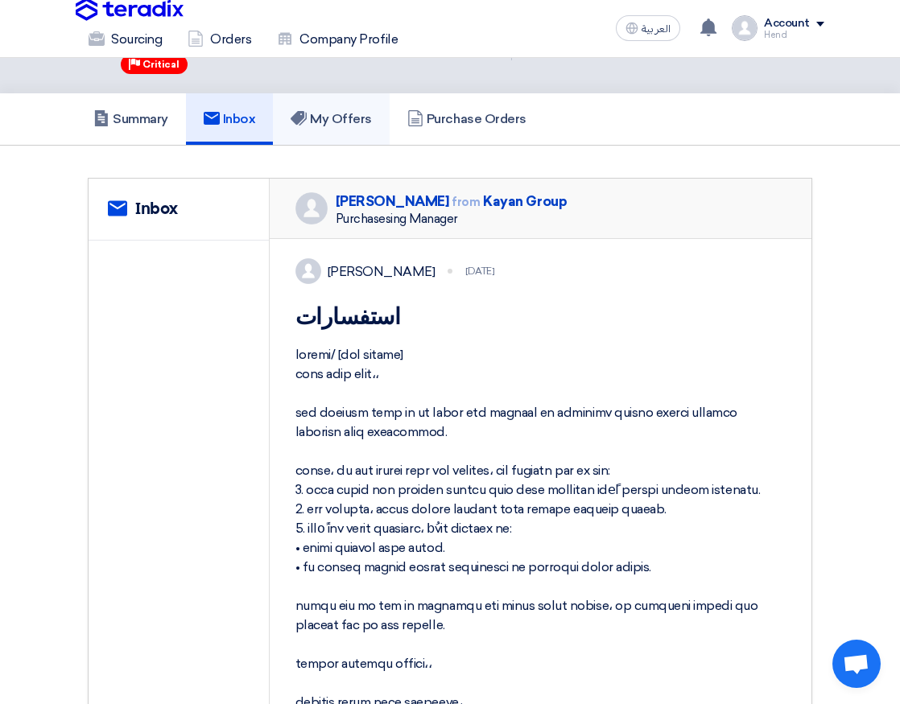
click at [332, 118] on h5 "My Offers" at bounding box center [331, 119] width 81 height 16
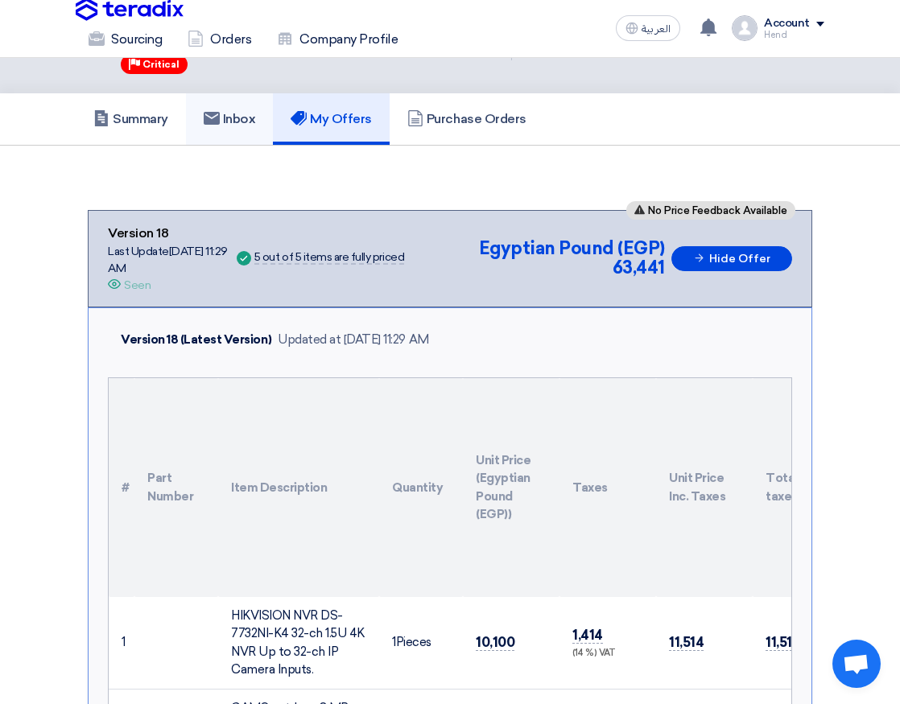
click at [237, 122] on h5 "Inbox" at bounding box center [230, 119] width 52 height 16
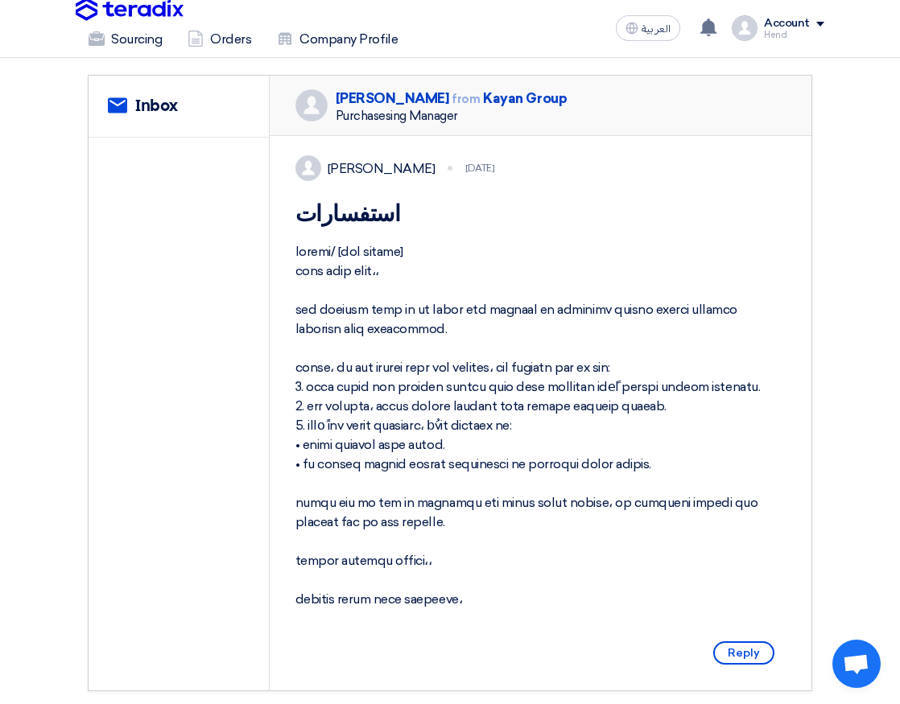
scroll to position [322, 0]
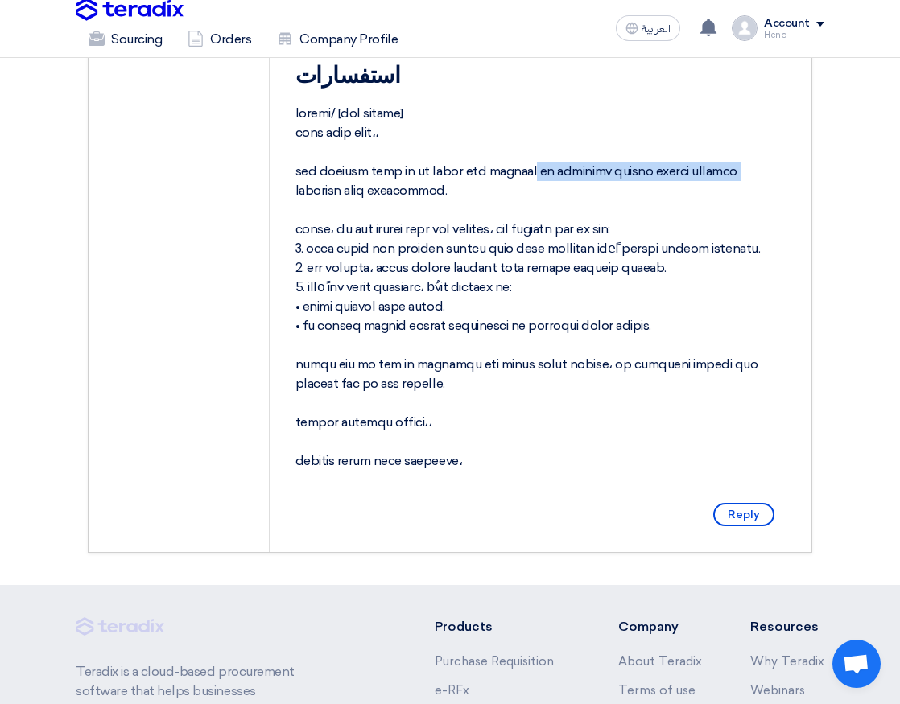
drag, startPoint x: 607, startPoint y: 192, endPoint x: 444, endPoint y: 184, distance: 162.7
click at [454, 181] on div at bounding box center [540, 287] width 491 height 367
click at [440, 188] on div at bounding box center [540, 287] width 491 height 367
drag, startPoint x: 579, startPoint y: 195, endPoint x: 471, endPoint y: 202, distance: 108.1
click at [480, 196] on div at bounding box center [540, 287] width 491 height 367
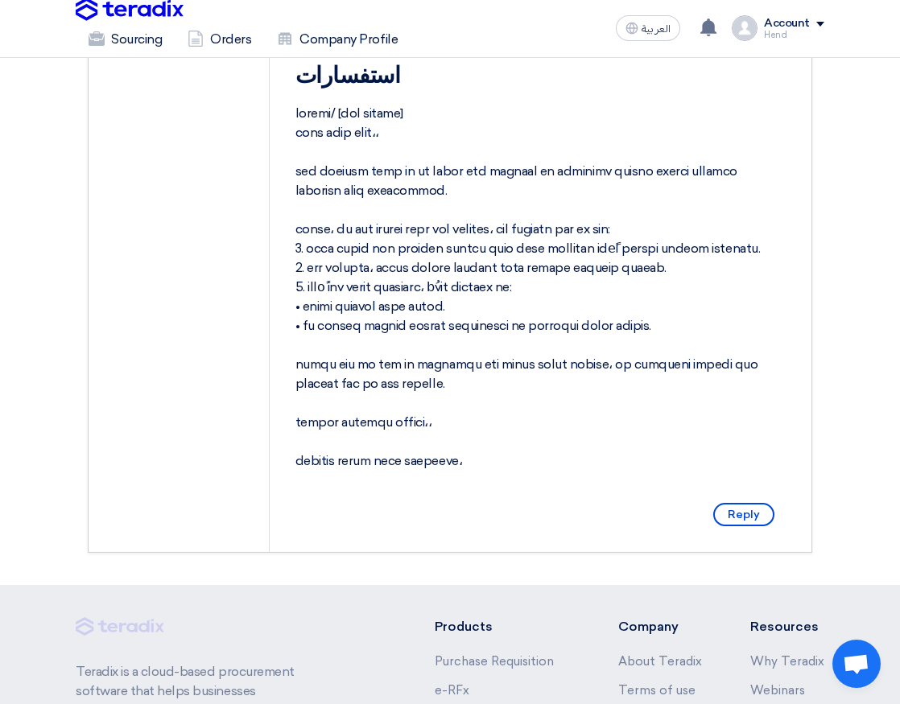
click at [469, 206] on div at bounding box center [540, 287] width 491 height 367
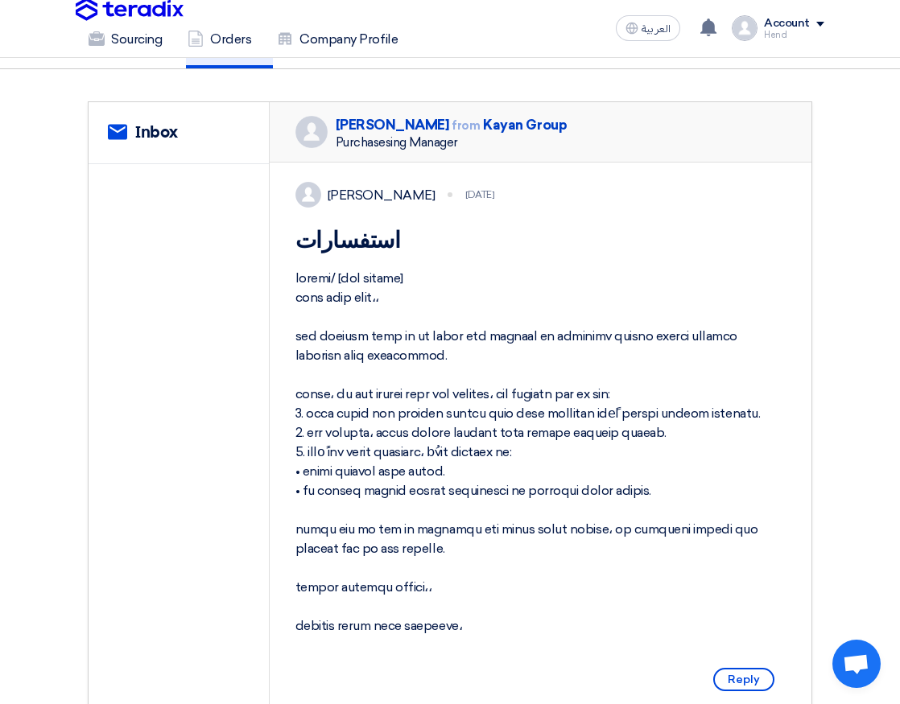
scroll to position [0, 0]
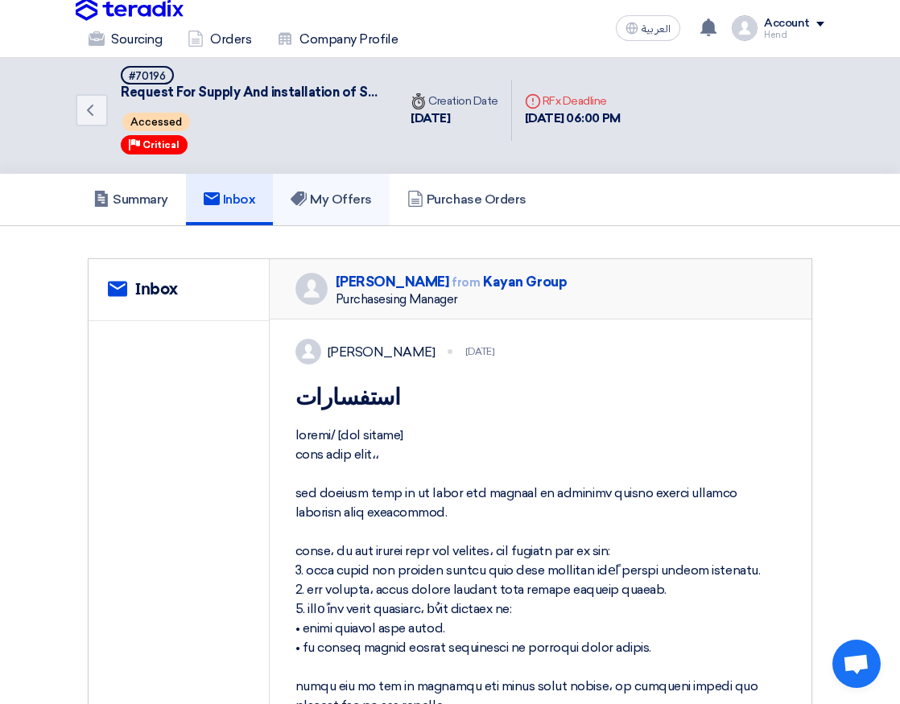
click at [319, 190] on link "My Offers" at bounding box center [331, 200] width 117 height 52
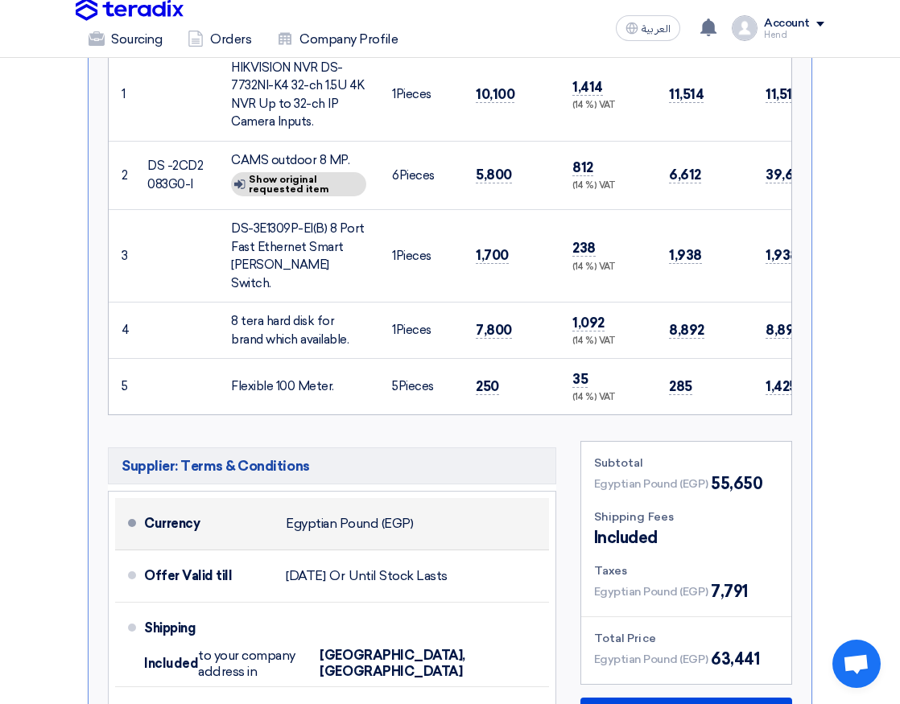
scroll to position [350, 0]
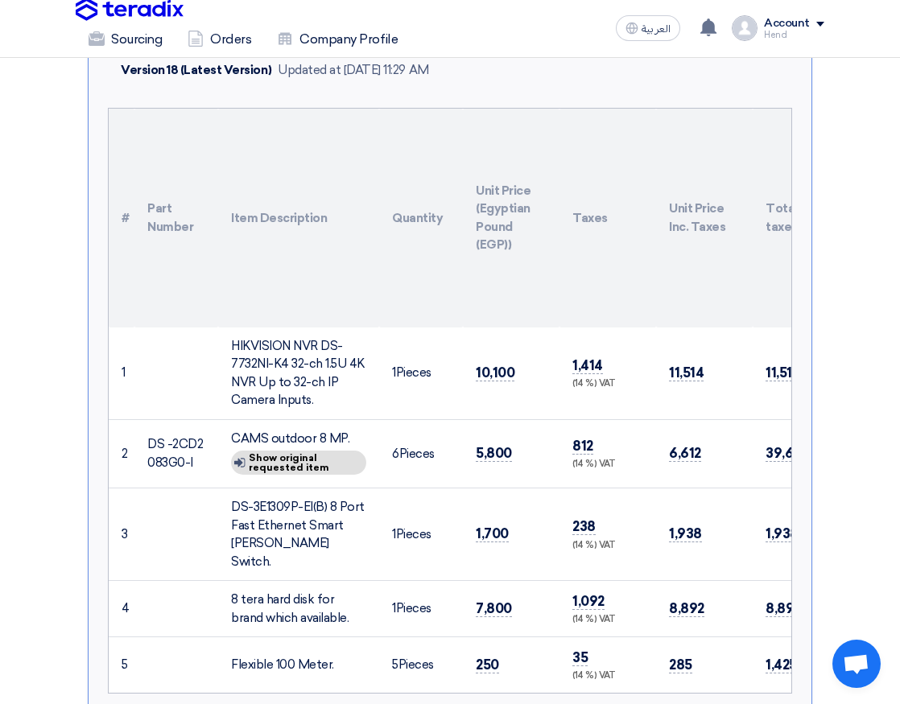
click at [487, 419] on td "5,800" at bounding box center [511, 453] width 97 height 69
drag, startPoint x: 421, startPoint y: 402, endPoint x: 427, endPoint y: 464, distance: 62.3
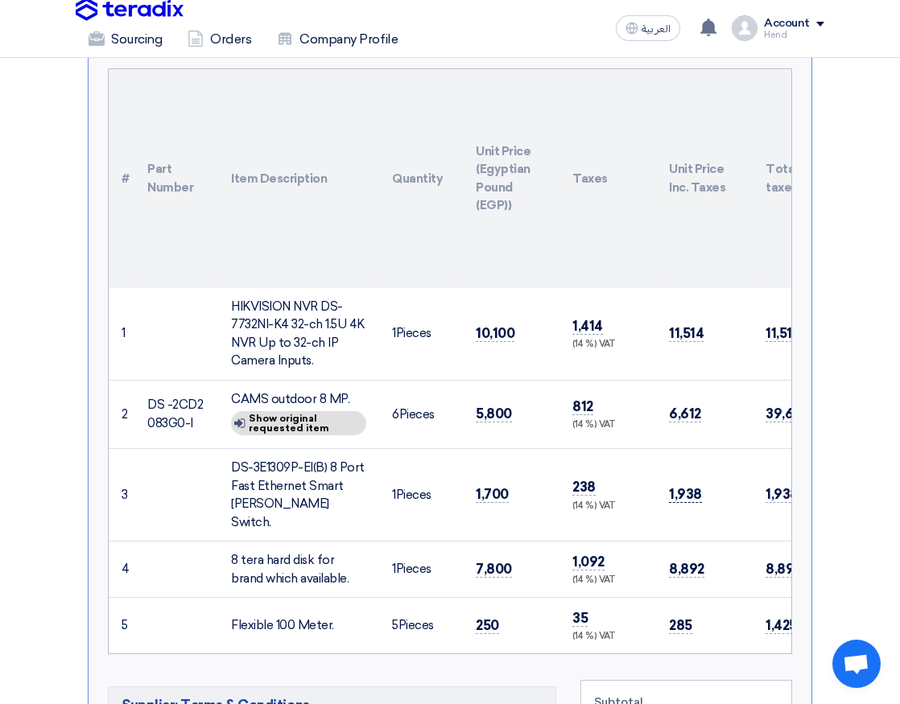
click at [670, 493] on span "1,938" at bounding box center [685, 494] width 33 height 17
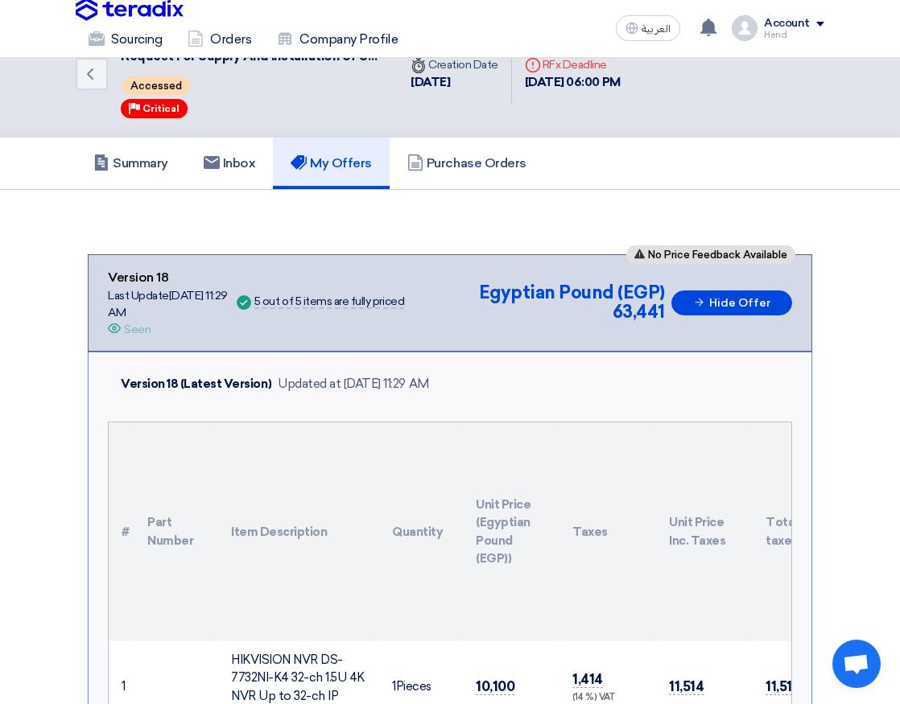
scroll to position [0, 0]
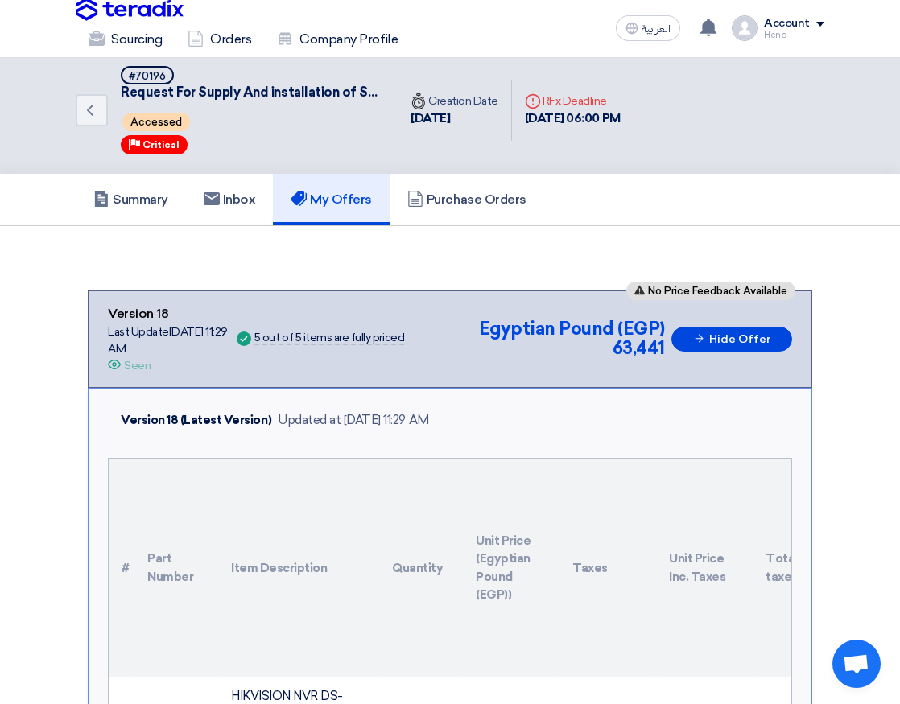
click at [357, 192] on h5 "My Offers" at bounding box center [331, 200] width 81 height 16
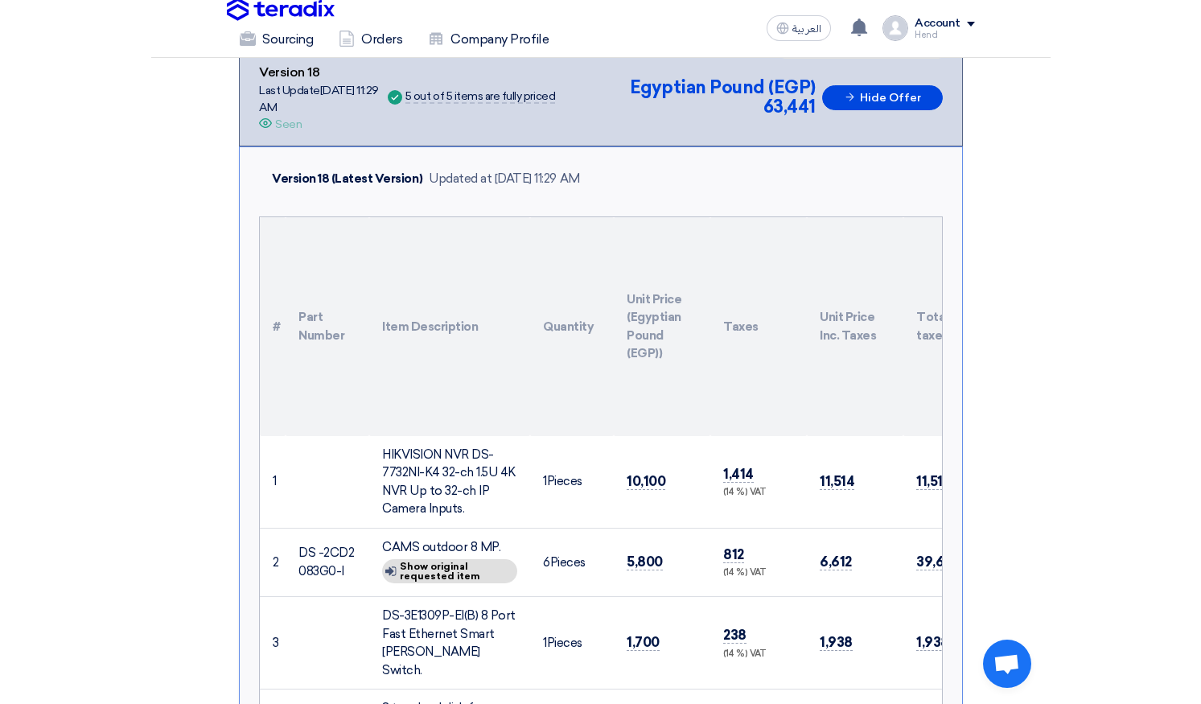
scroll to position [563, 0]
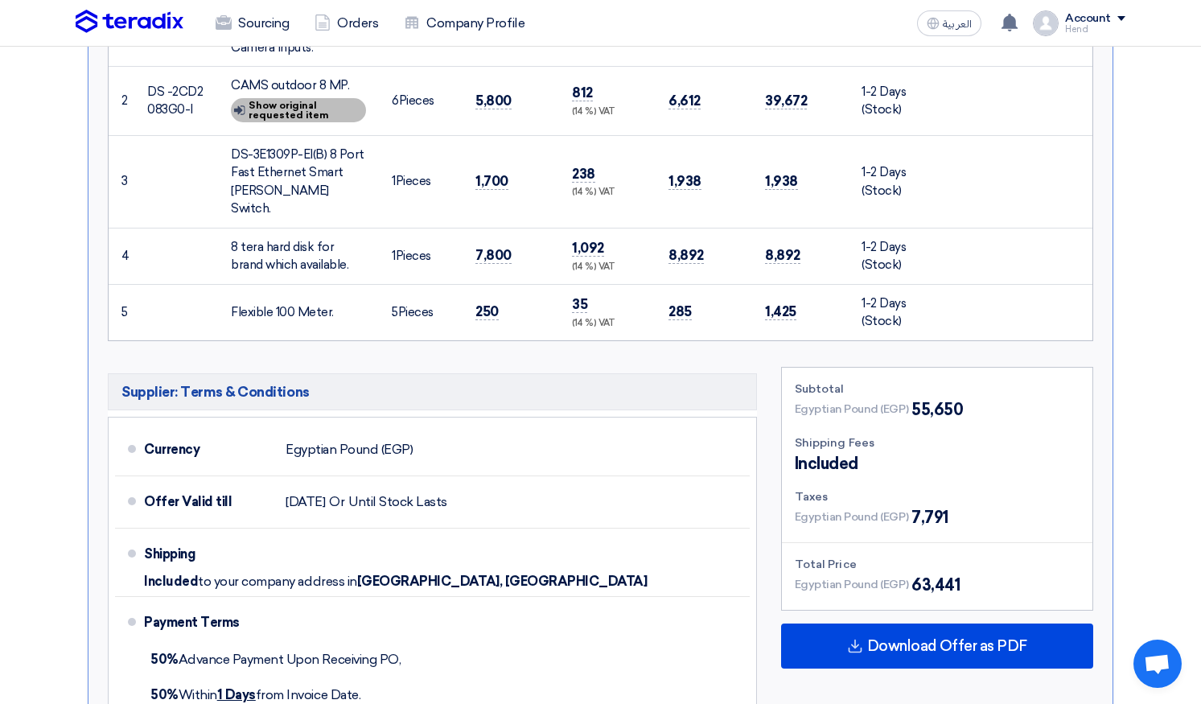
click at [298, 113] on div "Show details Show original requested item" at bounding box center [298, 110] width 135 height 24
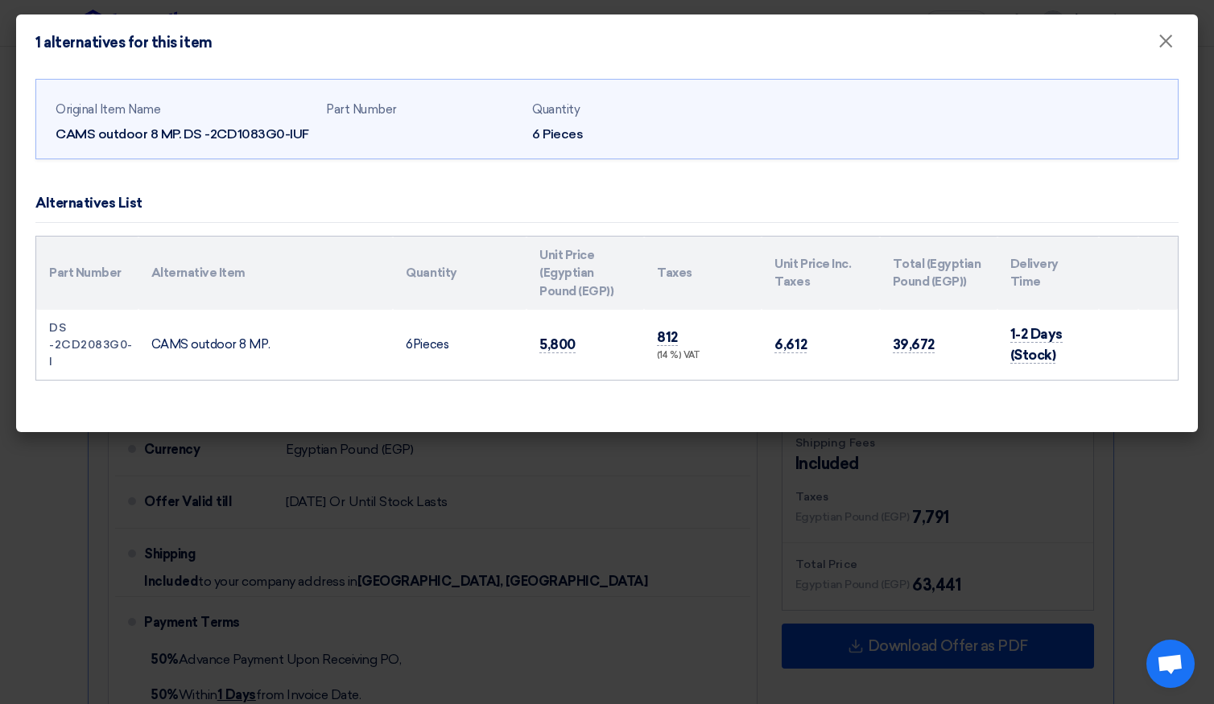
click at [475, 494] on modal-container "1 alternatives for this item × Original Item Name CAMS outdoor 8 MP. DS -2CD108…" at bounding box center [607, 352] width 1214 height 704
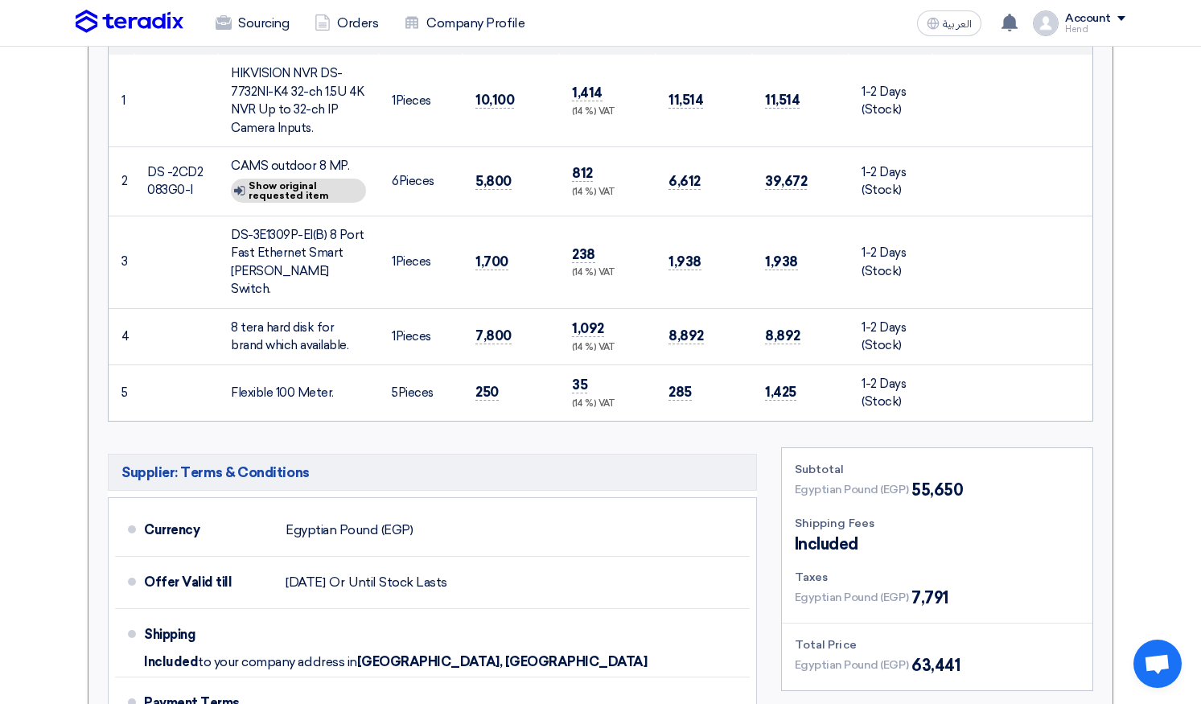
scroll to position [0, 0]
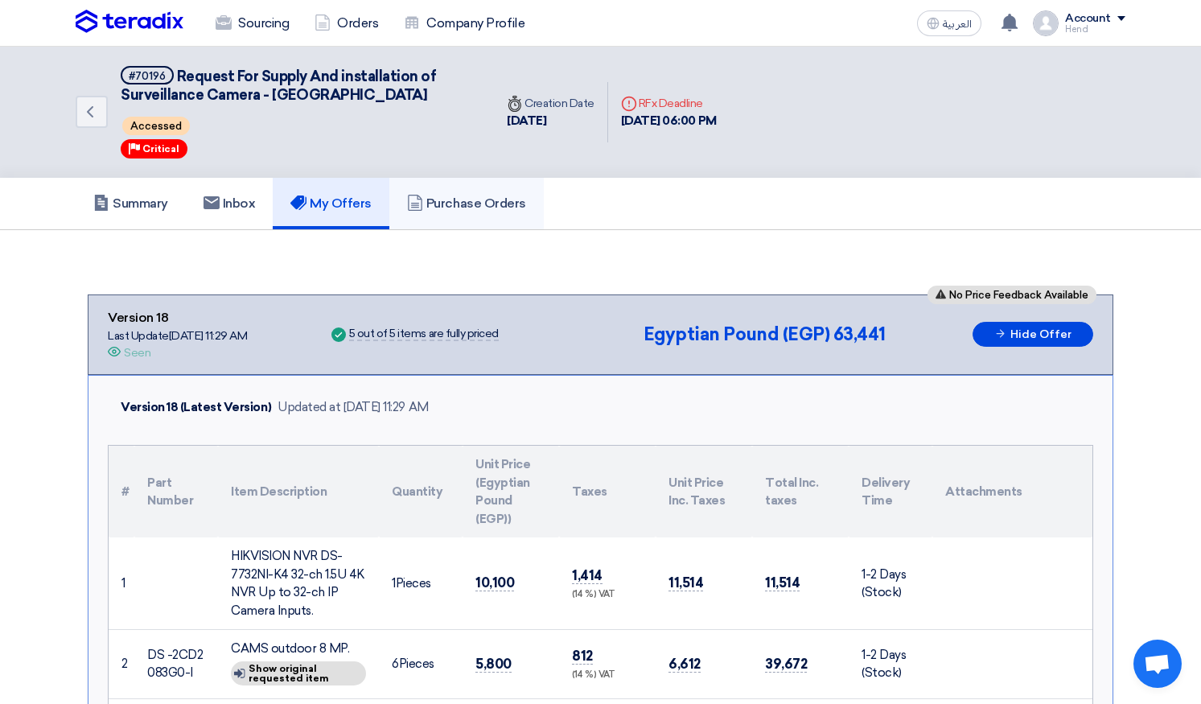
click at [451, 211] on h5 "Purchase Orders" at bounding box center [466, 204] width 119 height 16
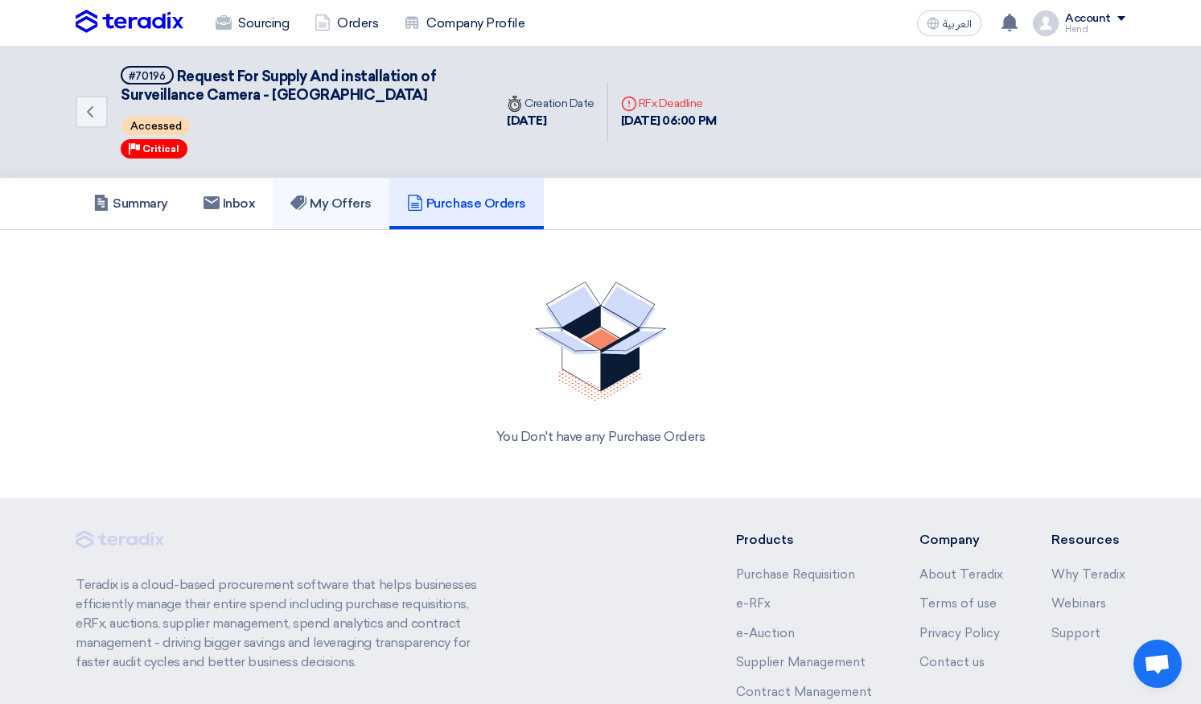
click at [344, 206] on h5 "My Offers" at bounding box center [331, 204] width 81 height 16
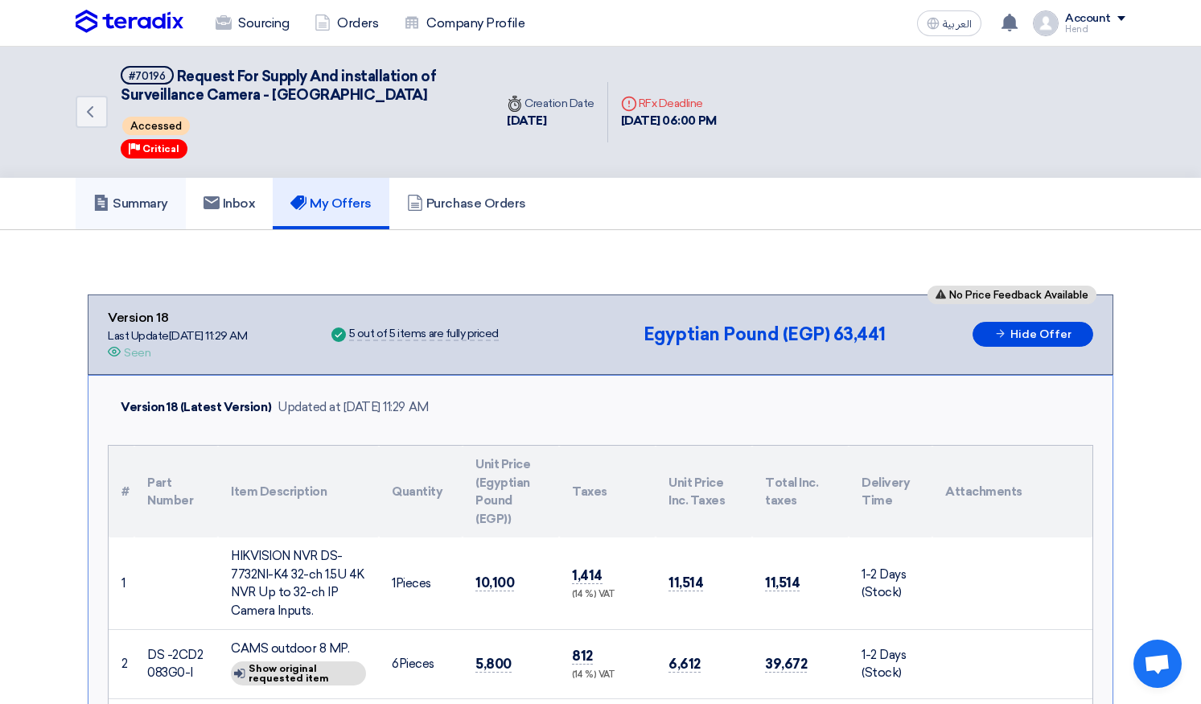
click at [137, 205] on h5 "Summary" at bounding box center [130, 204] width 75 height 16
